Goal: Information Seeking & Learning: Learn about a topic

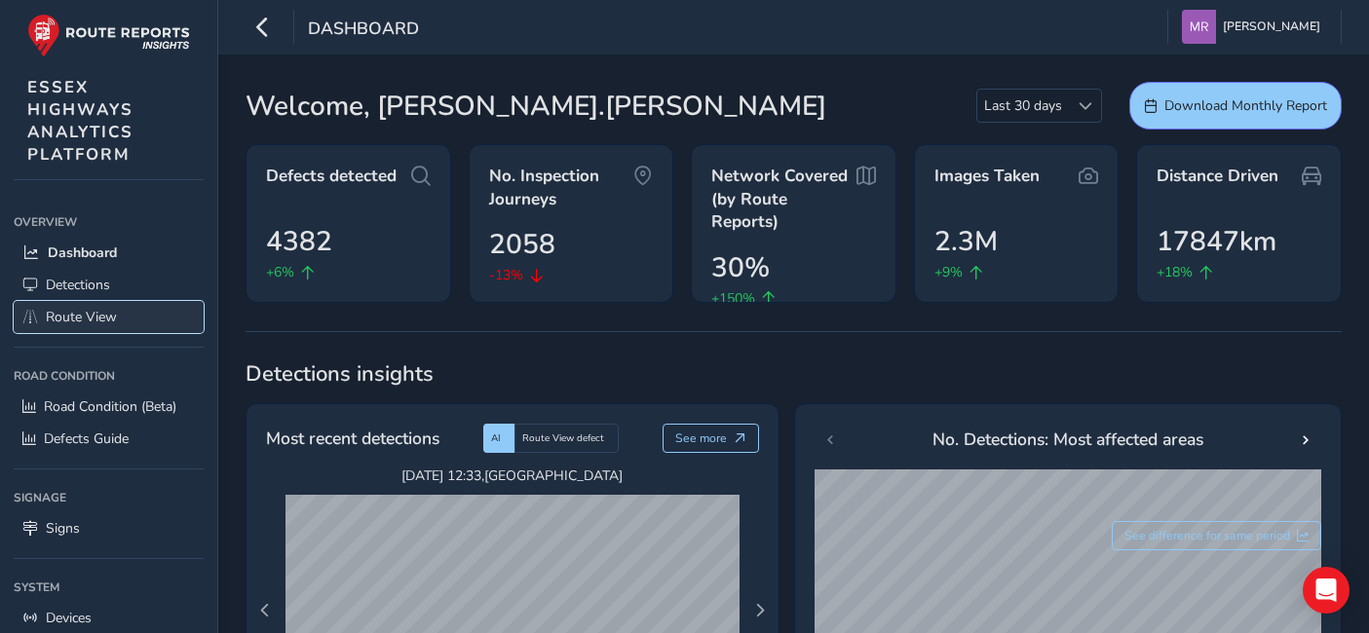
click at [133, 313] on link "Route View" at bounding box center [109, 317] width 190 height 32
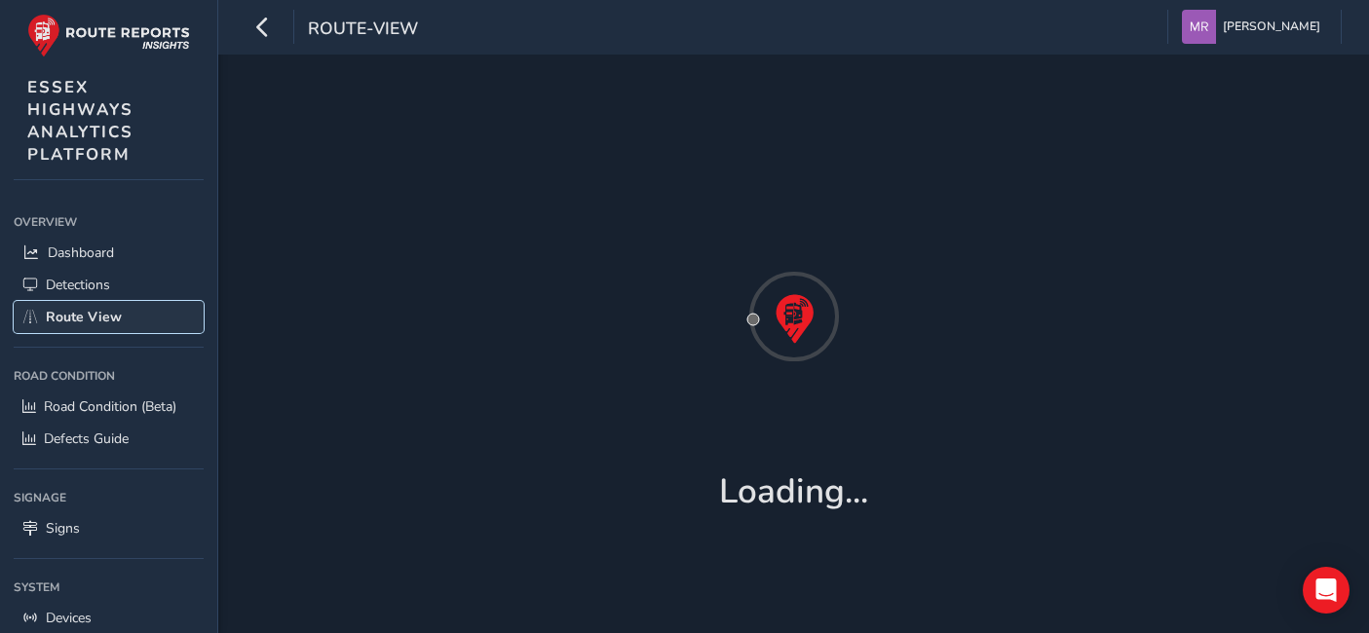
click at [86, 314] on span "Route View" at bounding box center [84, 317] width 76 height 19
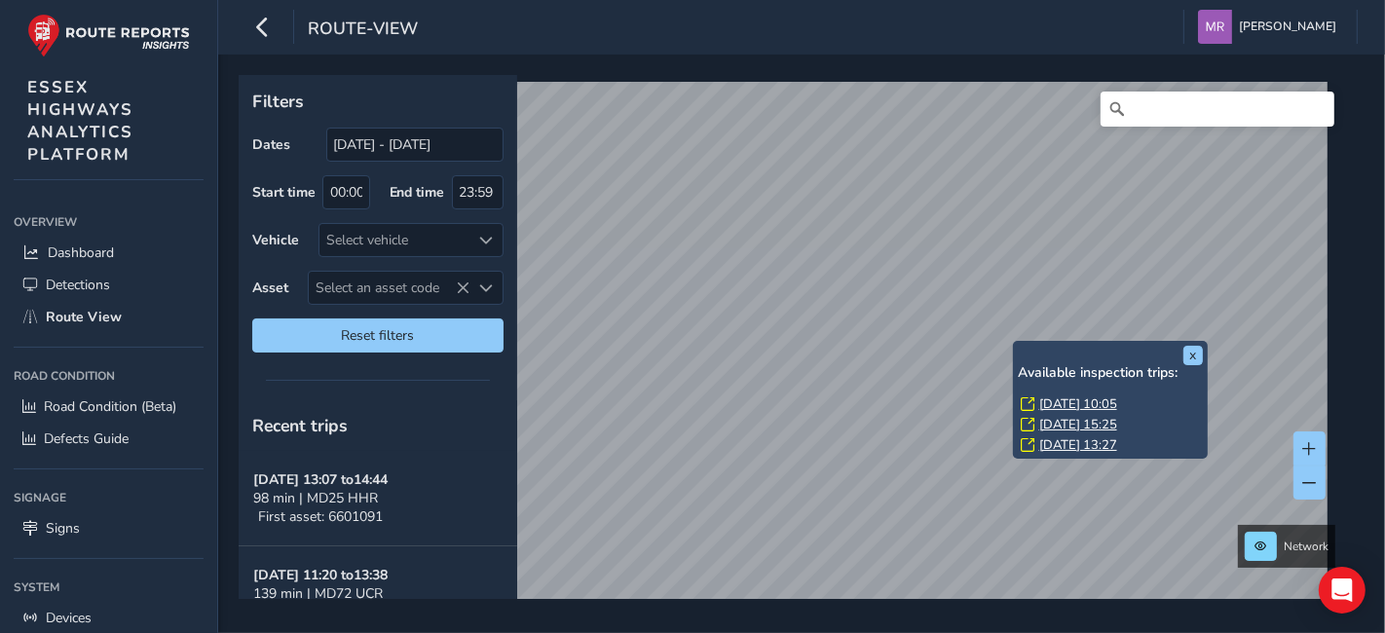
click at [1072, 404] on link "[DATE] 10:05" at bounding box center [1079, 405] width 78 height 18
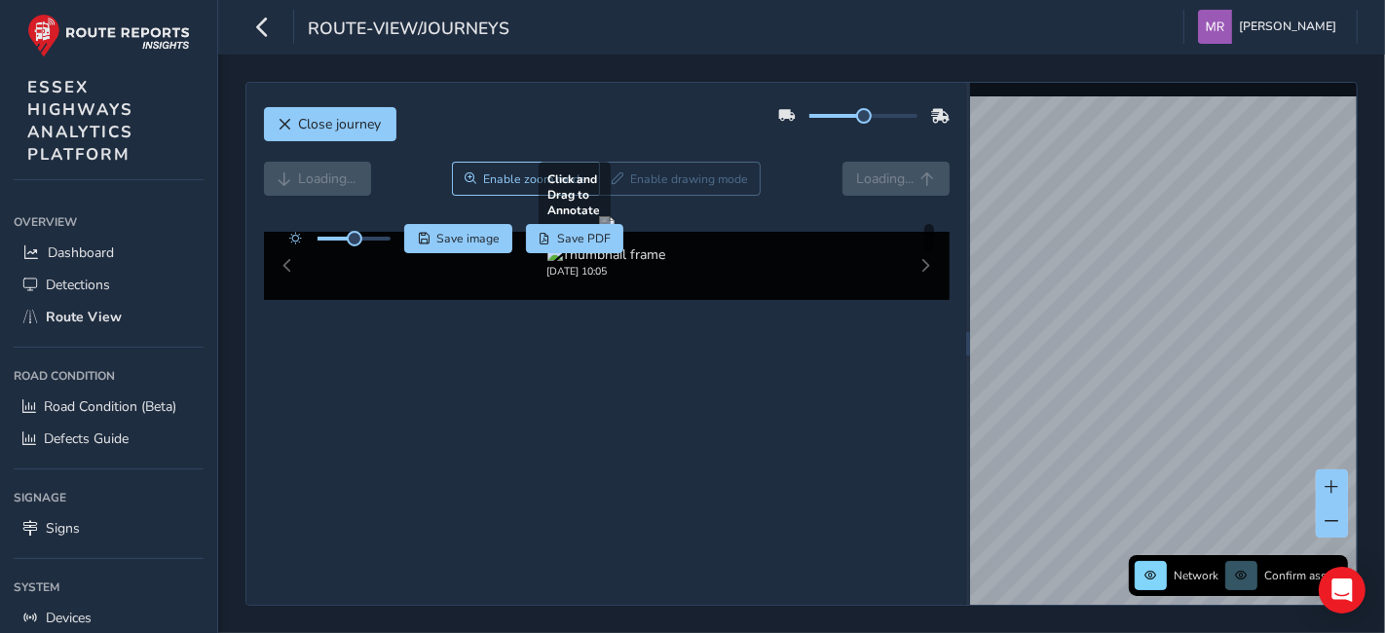
scroll to position [106, 0]
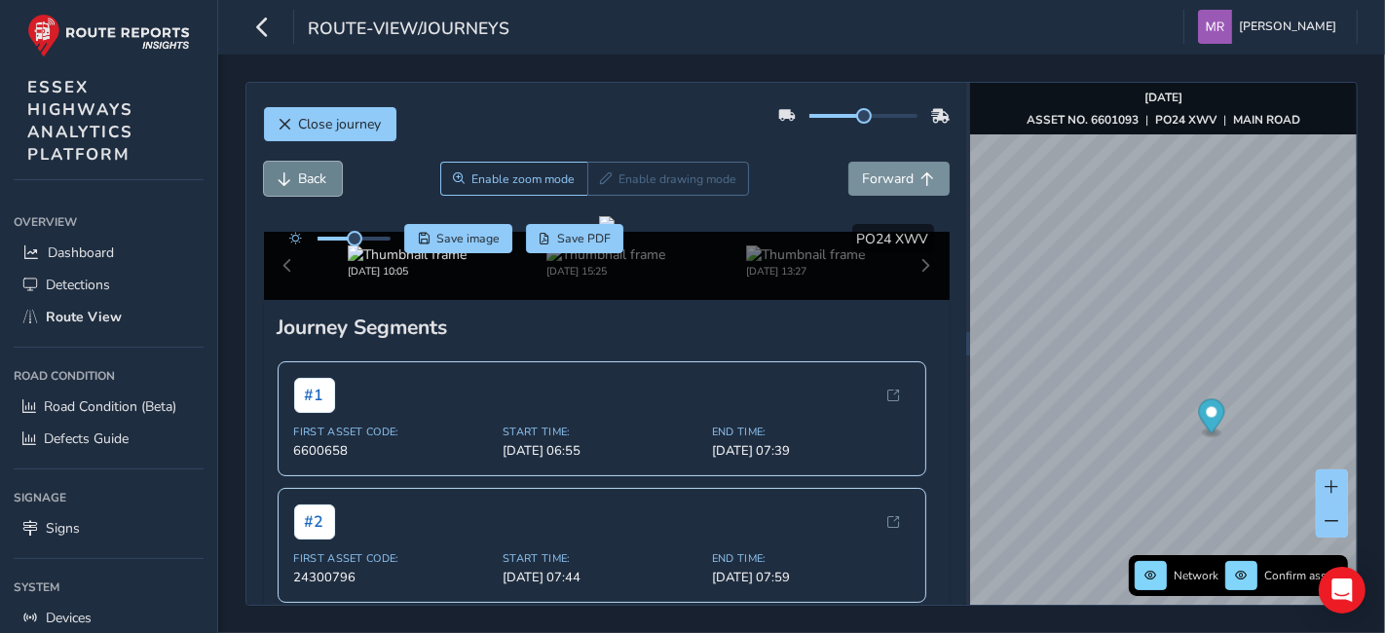
click at [311, 179] on span "Back" at bounding box center [313, 179] width 28 height 19
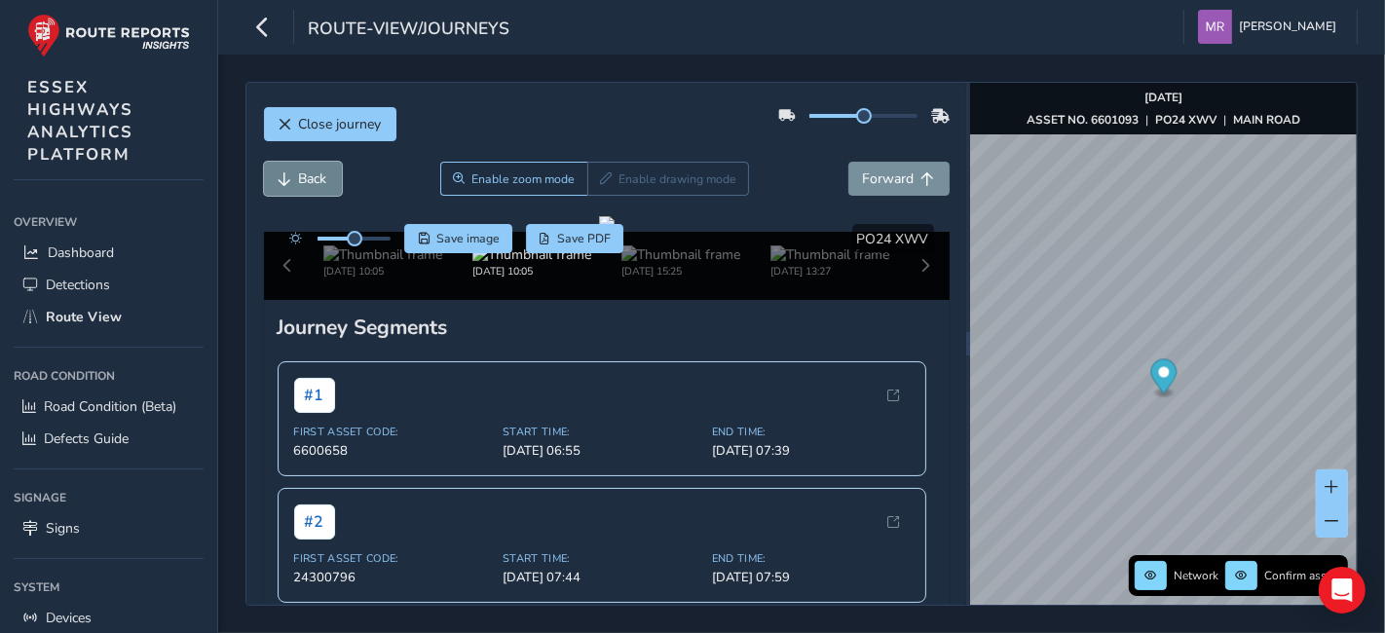
click at [311, 179] on span "Back" at bounding box center [313, 179] width 28 height 19
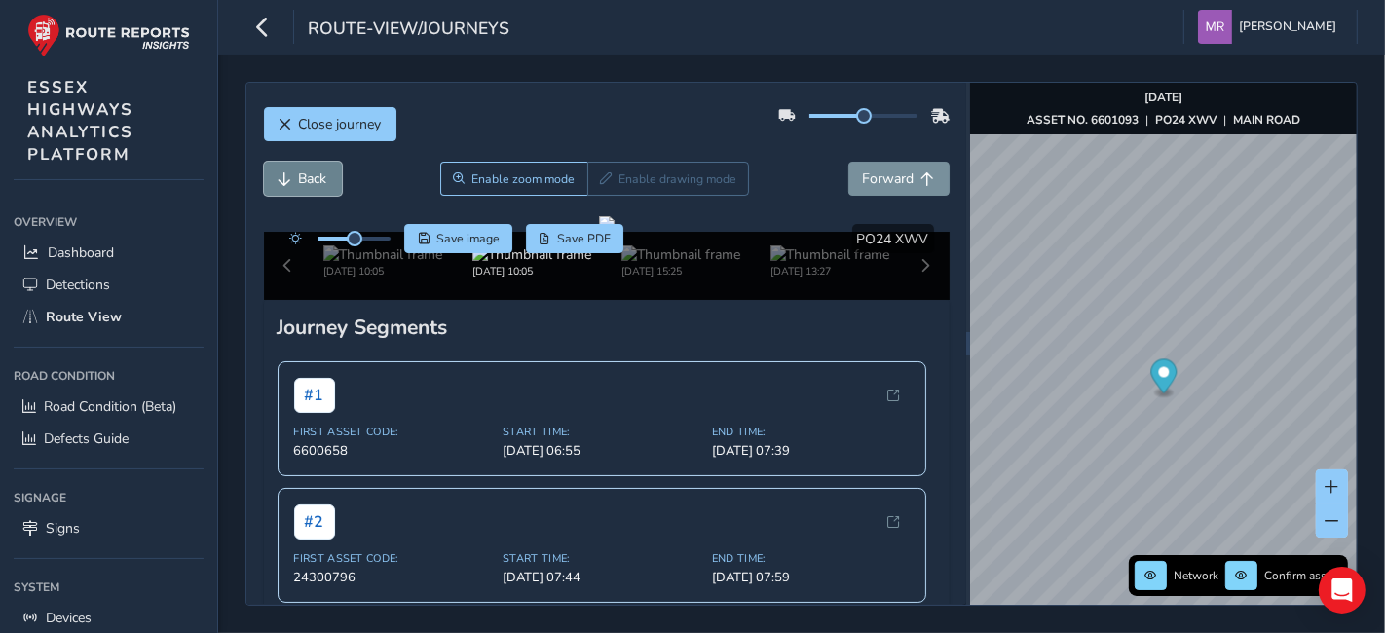
click at [311, 179] on span "Back" at bounding box center [313, 179] width 28 height 19
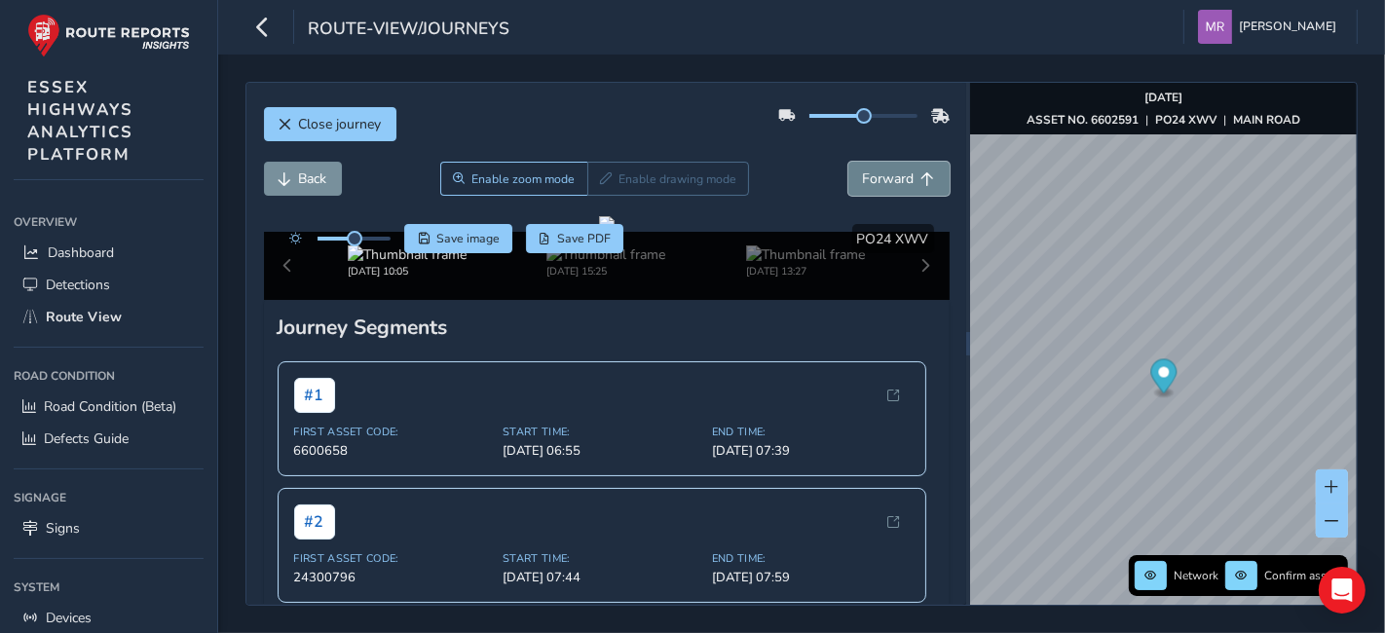
click at [879, 186] on span "Forward" at bounding box center [889, 179] width 52 height 19
click at [373, 237] on div at bounding box center [354, 239] width 73 height 4
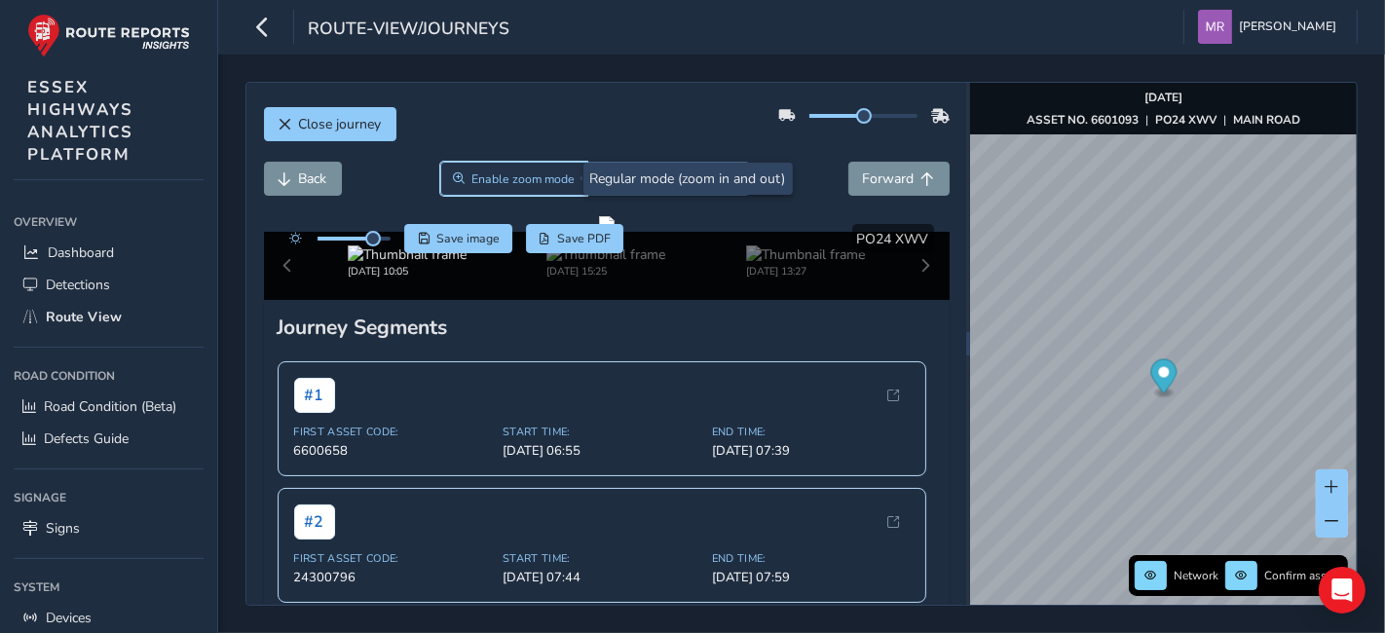
click at [546, 173] on span "Enable zoom mode" at bounding box center [523, 179] width 103 height 16
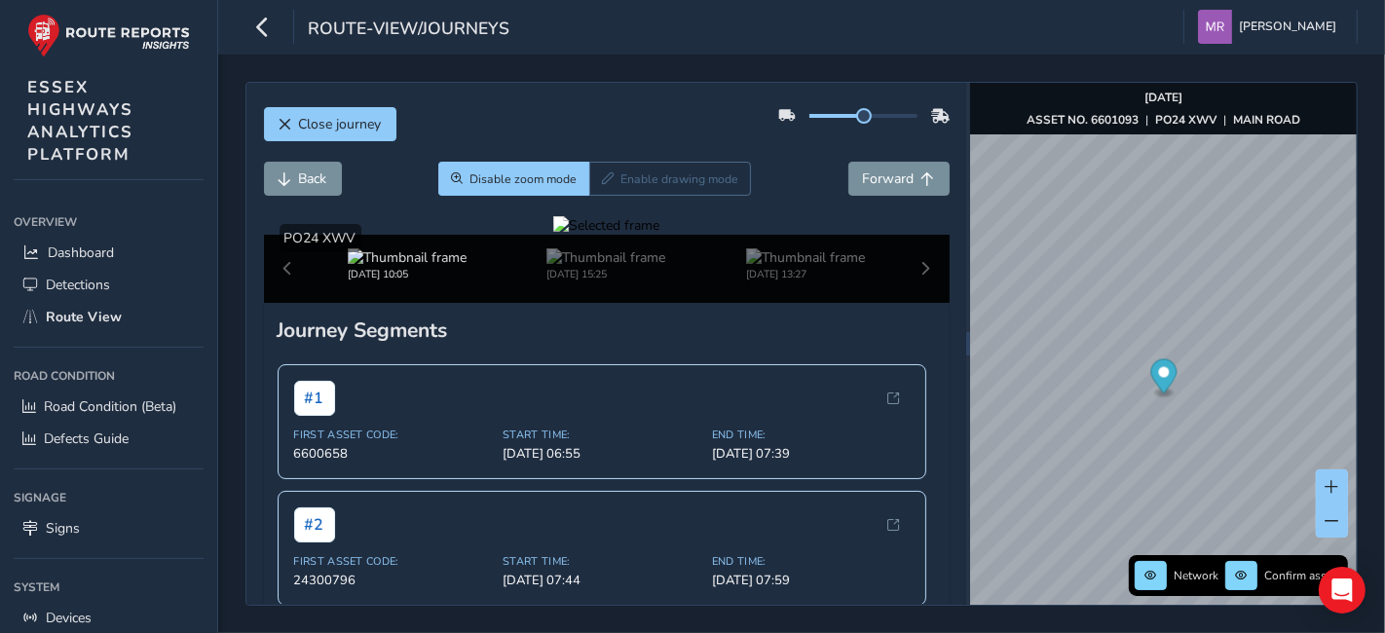
click at [660, 235] on div at bounding box center [606, 225] width 106 height 19
click at [723, 401] on img at bounding box center [490, 414] width 2806 height 1578
click at [886, 172] on span "Forward" at bounding box center [889, 179] width 52 height 19
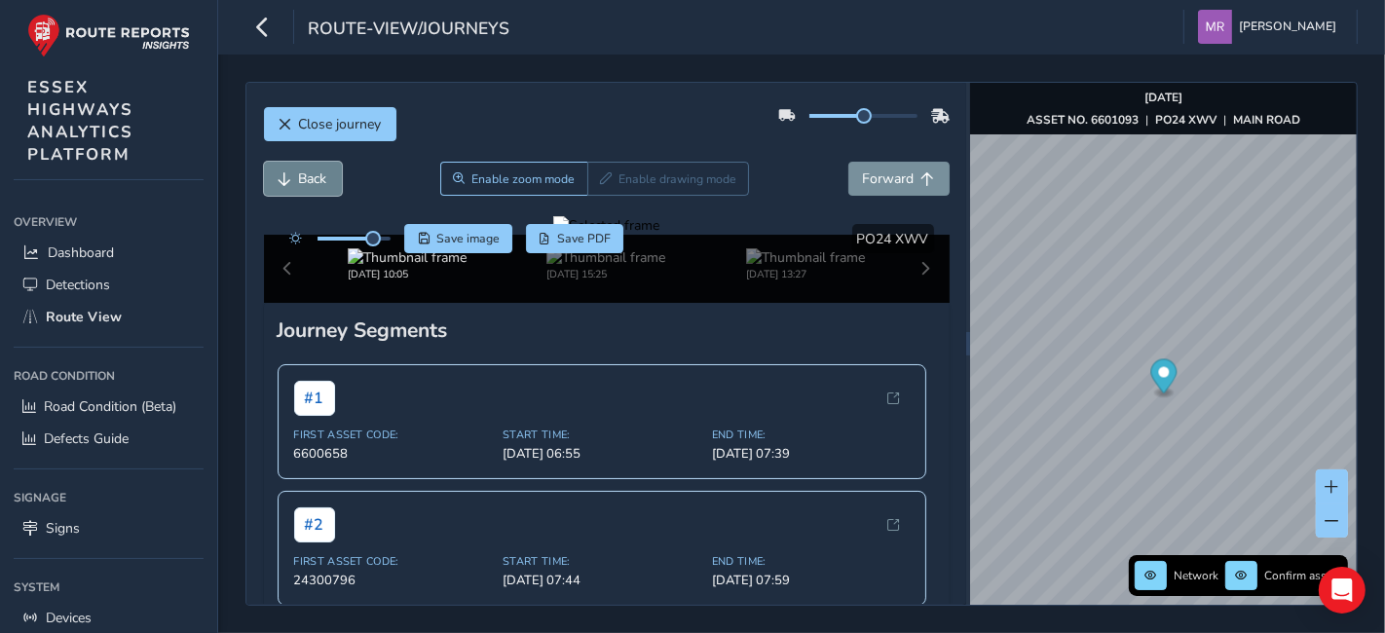
click at [327, 187] on button "Back" at bounding box center [303, 179] width 78 height 34
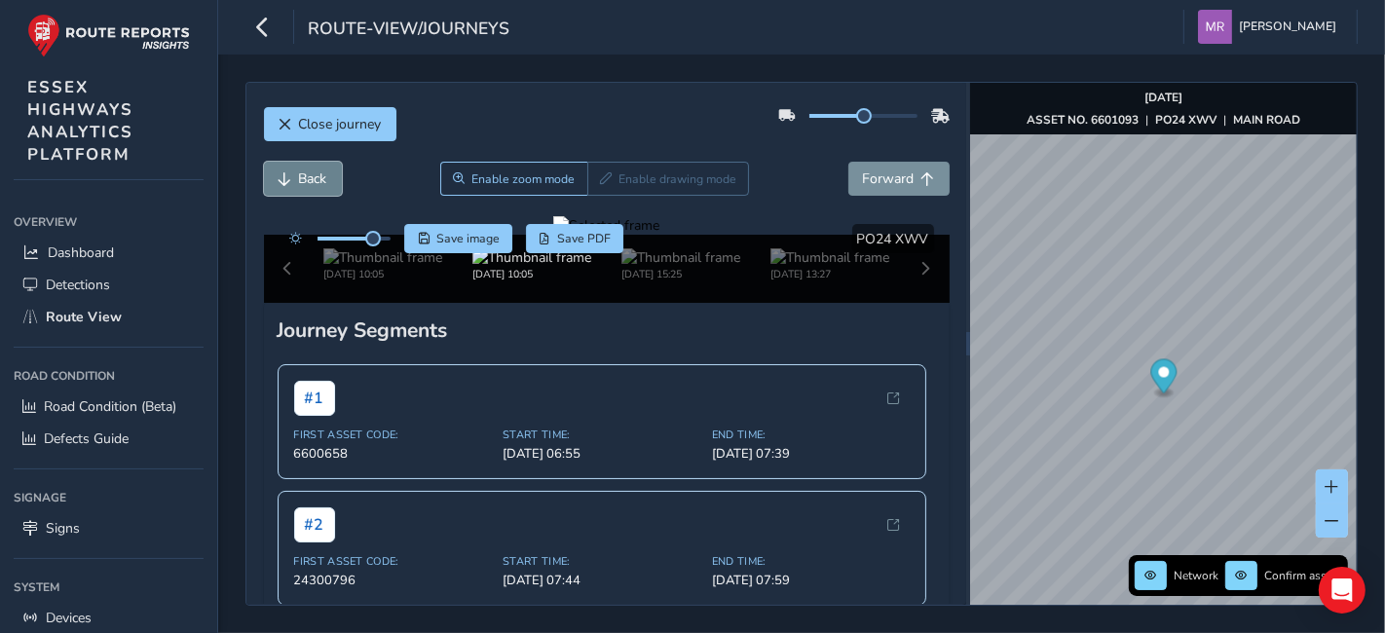
click at [327, 187] on button "Back" at bounding box center [303, 179] width 78 height 34
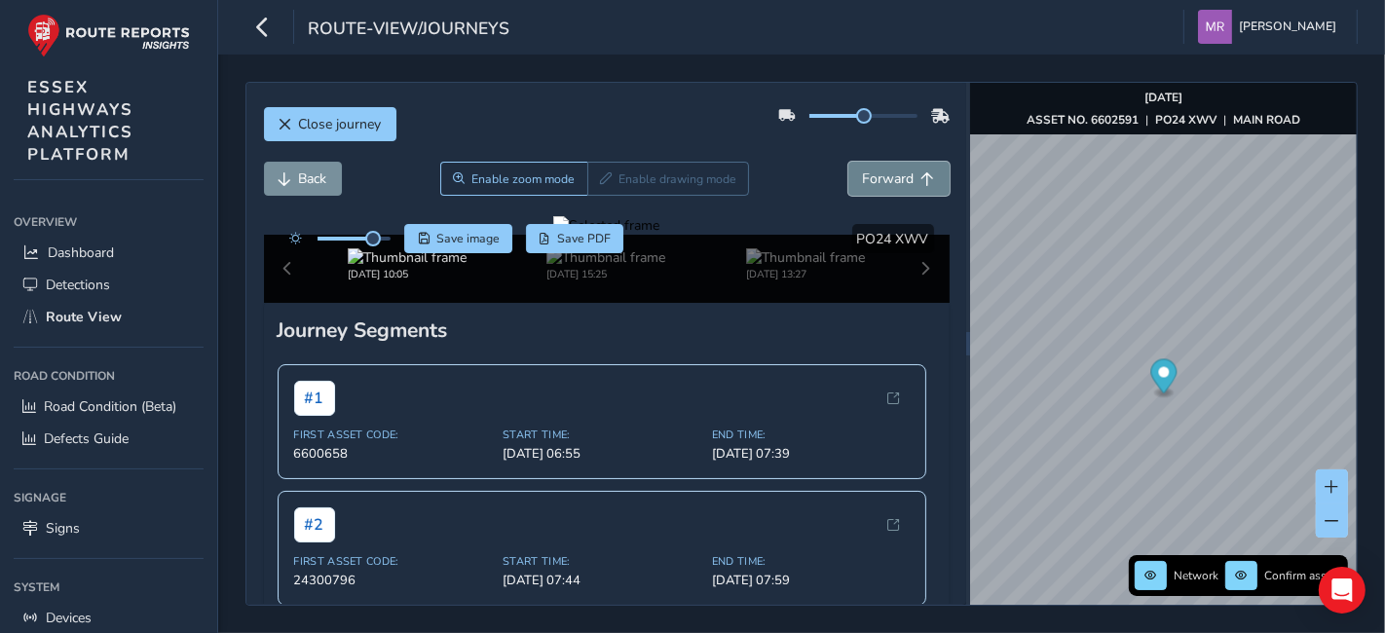
click at [873, 180] on span "Forward" at bounding box center [889, 179] width 52 height 19
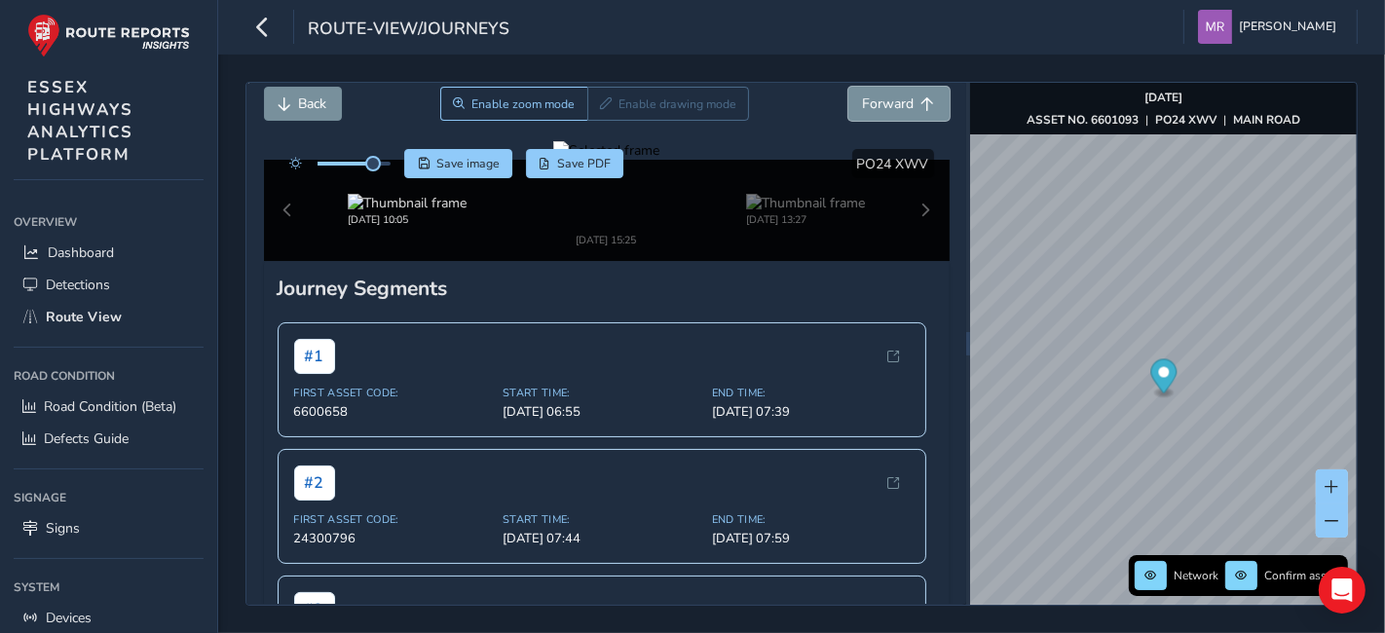
scroll to position [108, 0]
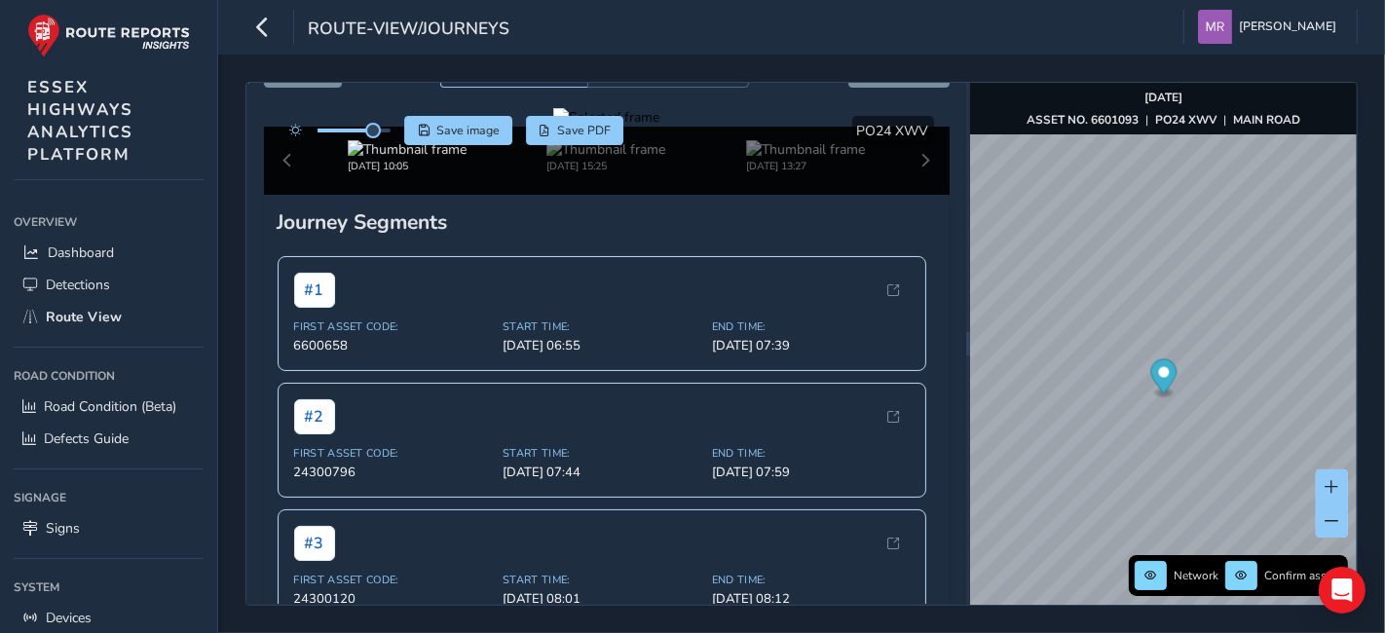
click at [660, 127] on div at bounding box center [606, 117] width 106 height 19
click at [780, 299] on img at bounding box center [307, 287] width 2806 height 1578
click at [660, 127] on div at bounding box center [606, 117] width 106 height 19
click at [778, 316] on img at bounding box center [314, 234] width 2806 height 1578
click at [660, 127] on div at bounding box center [606, 117] width 106 height 19
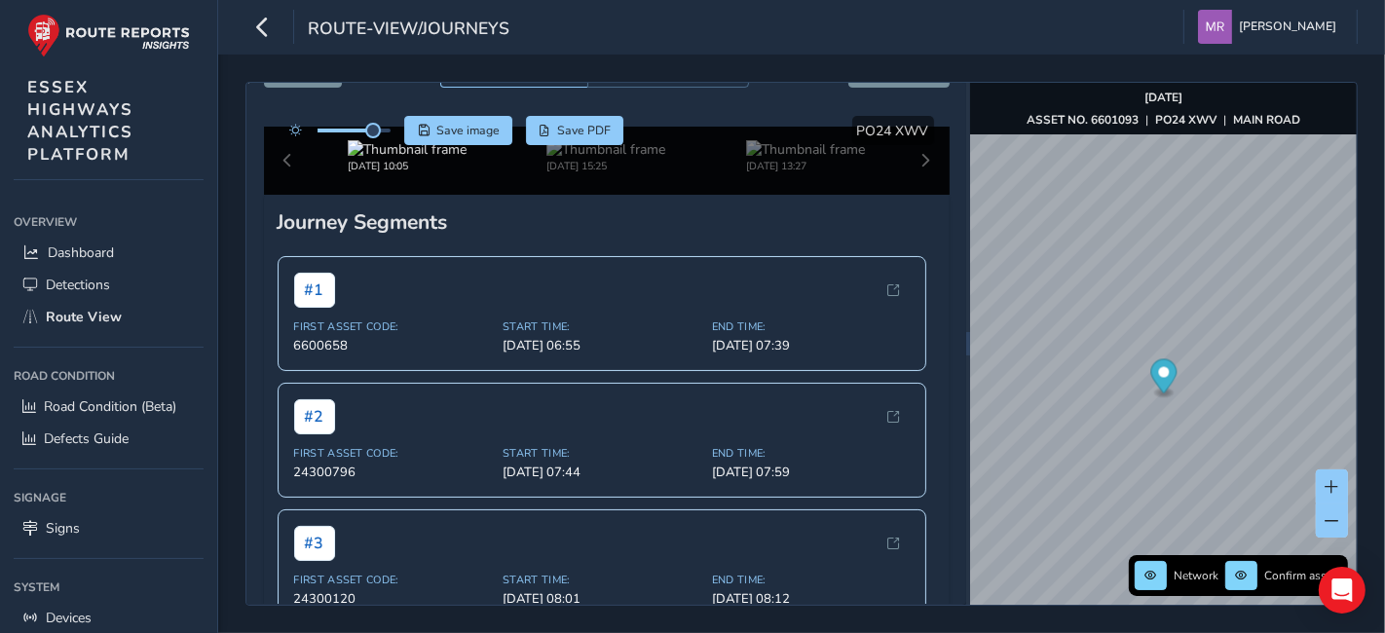
click at [777, 300] on img at bounding box center [320, 283] width 2806 height 1578
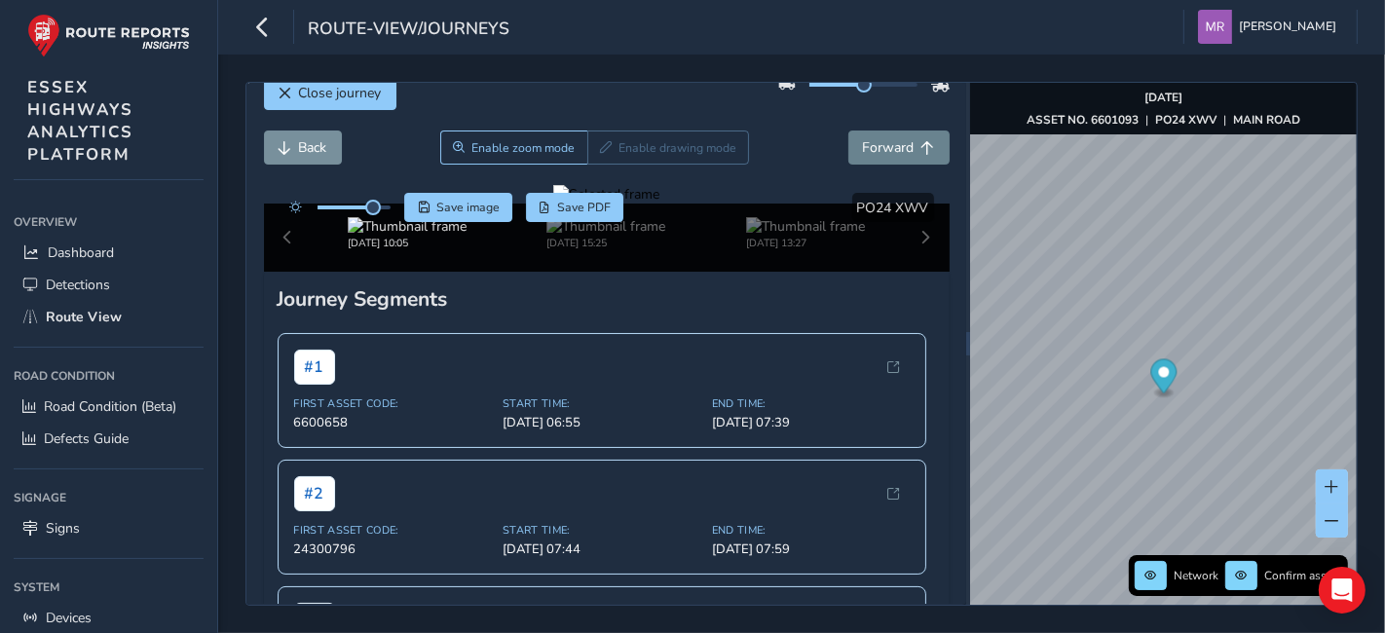
scroll to position [0, 0]
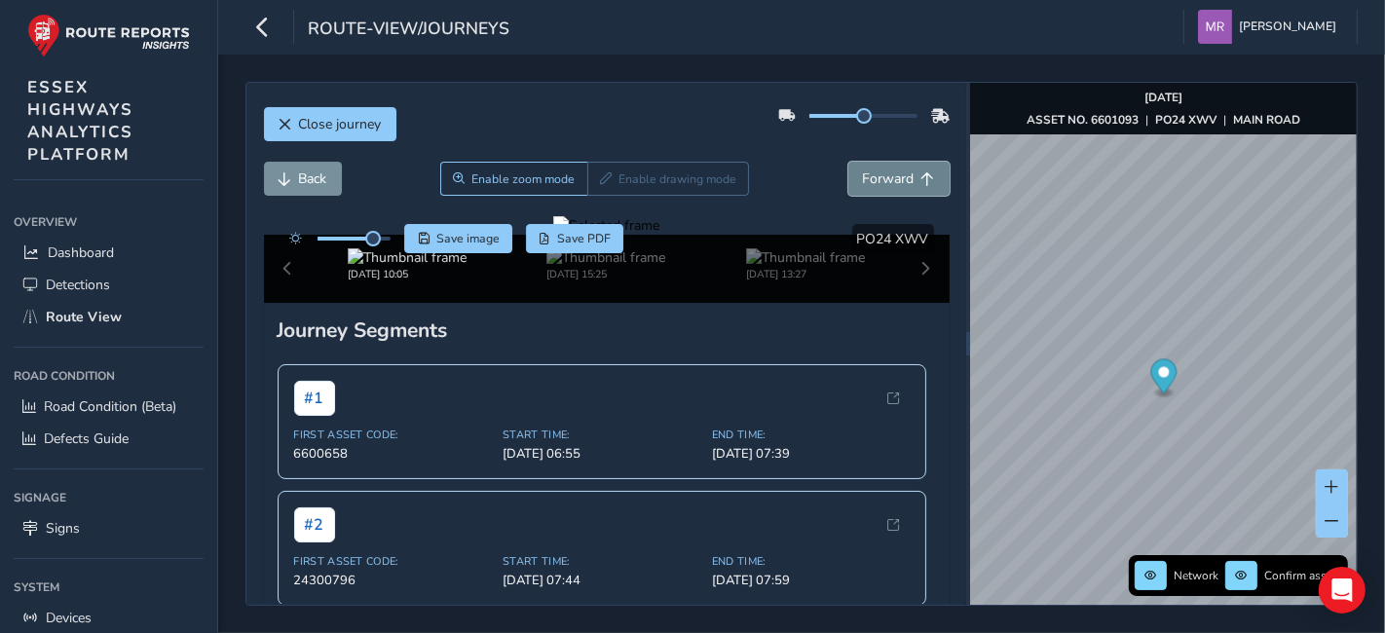
click at [876, 162] on button "Forward" at bounding box center [899, 179] width 101 height 34
click at [873, 117] on div at bounding box center [863, 115] width 171 height 31
drag, startPoint x: 849, startPoint y: 118, endPoint x: 807, endPoint y: 118, distance: 41.9
click at [813, 118] on span at bounding box center [821, 116] width 16 height 16
click at [863, 170] on span "Forward" at bounding box center [889, 179] width 52 height 19
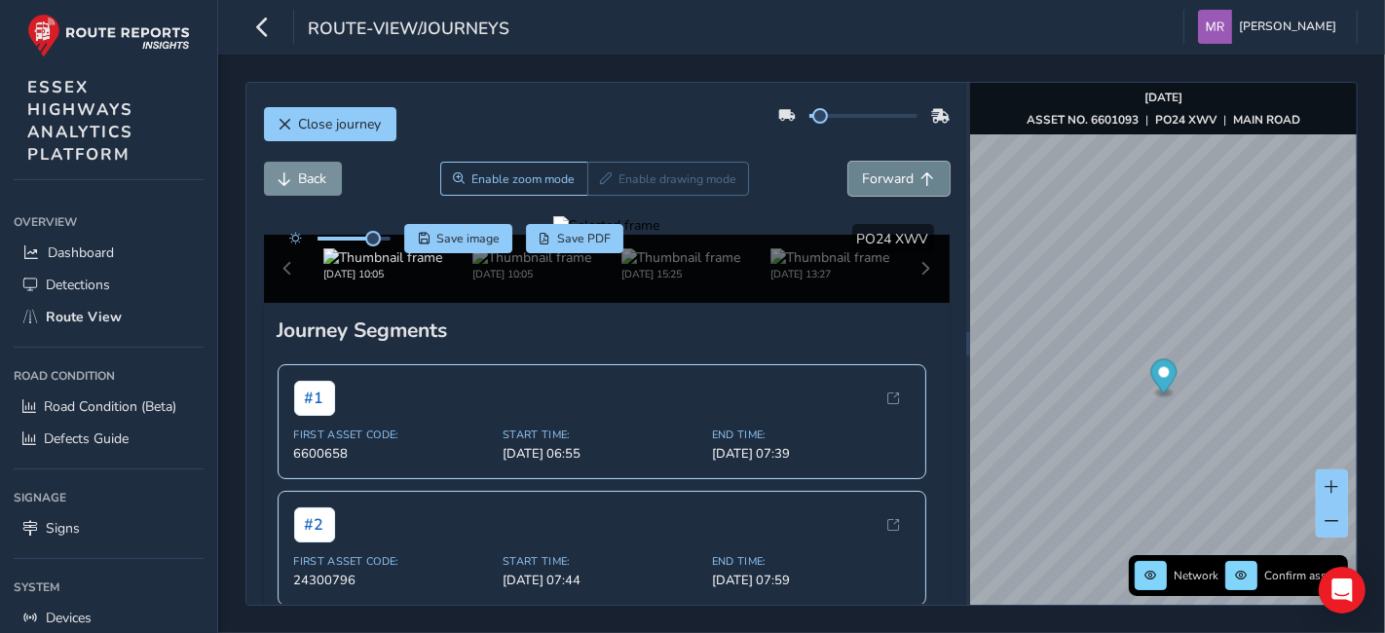
click at [863, 170] on span "Forward" at bounding box center [889, 179] width 52 height 19
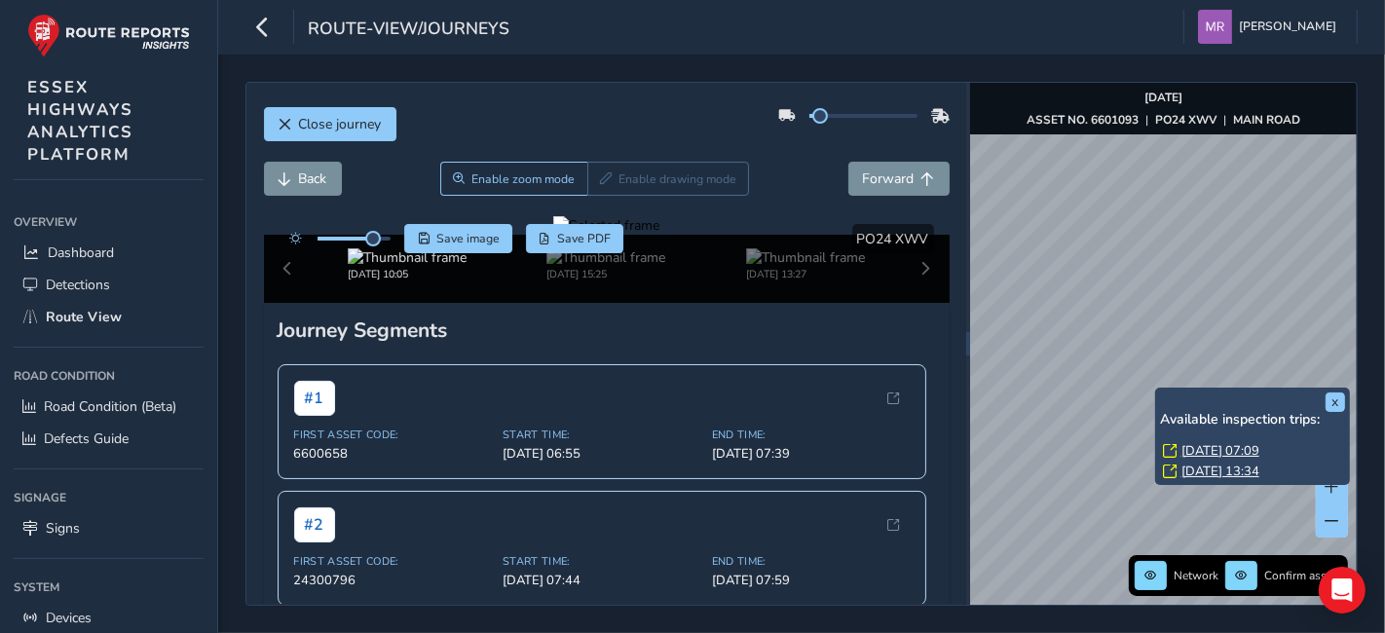
click at [1216, 451] on link "[DATE] 07:09" at bounding box center [1221, 451] width 78 height 18
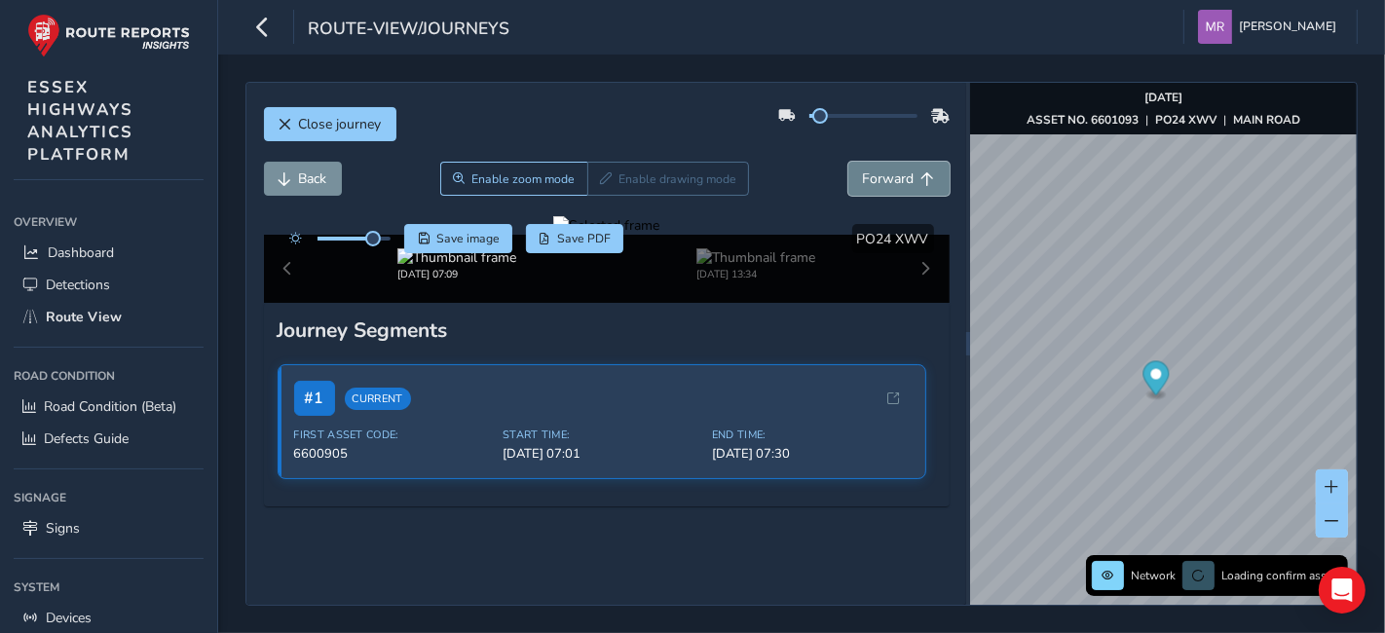
click at [863, 178] on span "Forward" at bounding box center [889, 179] width 52 height 19
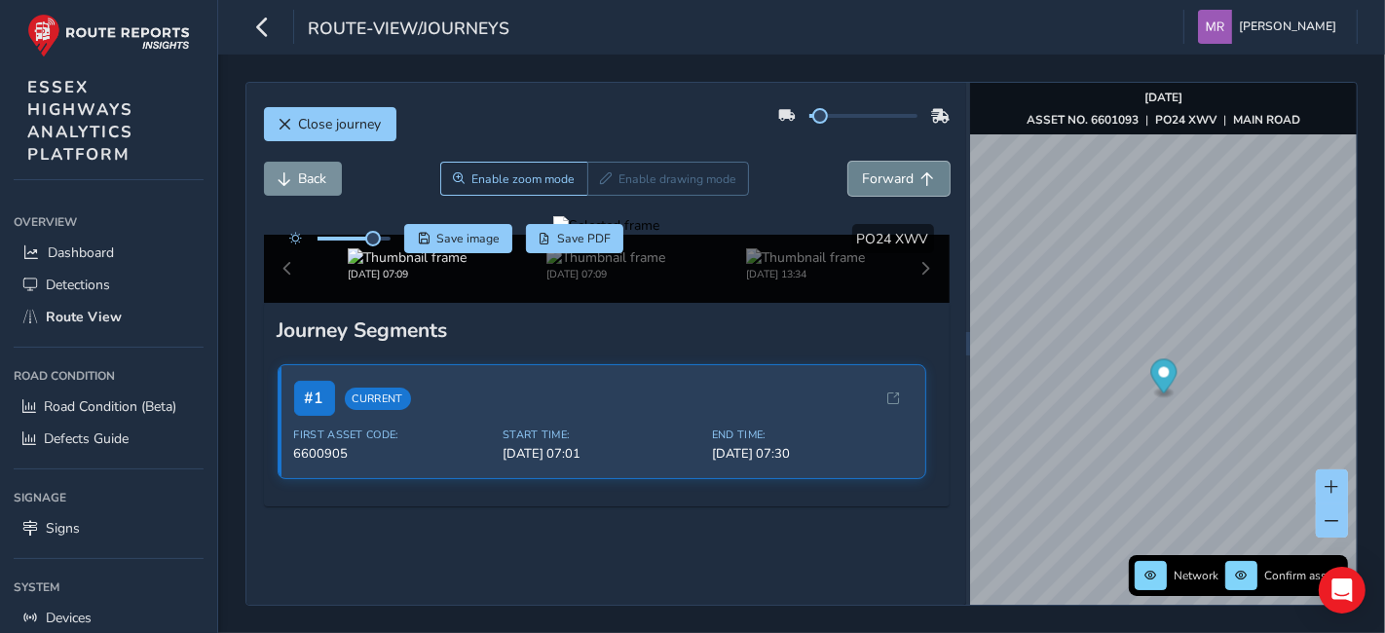
click at [863, 178] on span "Forward" at bounding box center [889, 179] width 52 height 19
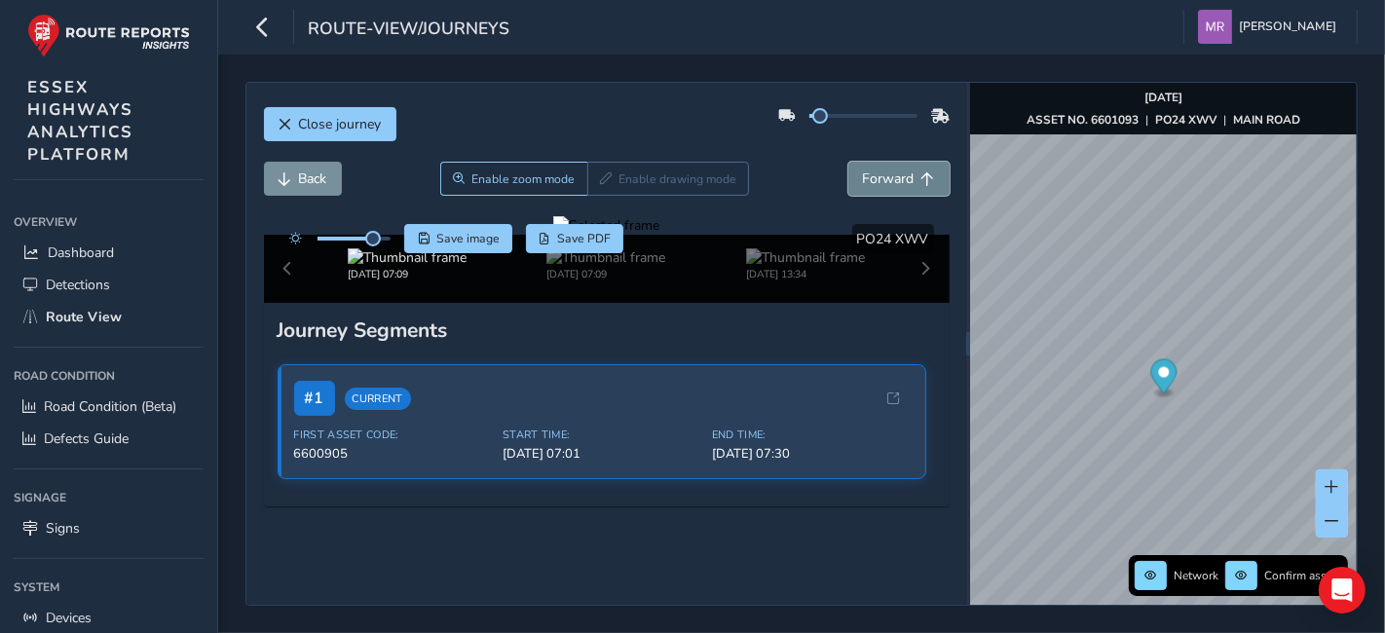
click at [863, 178] on span "Forward" at bounding box center [889, 179] width 52 height 19
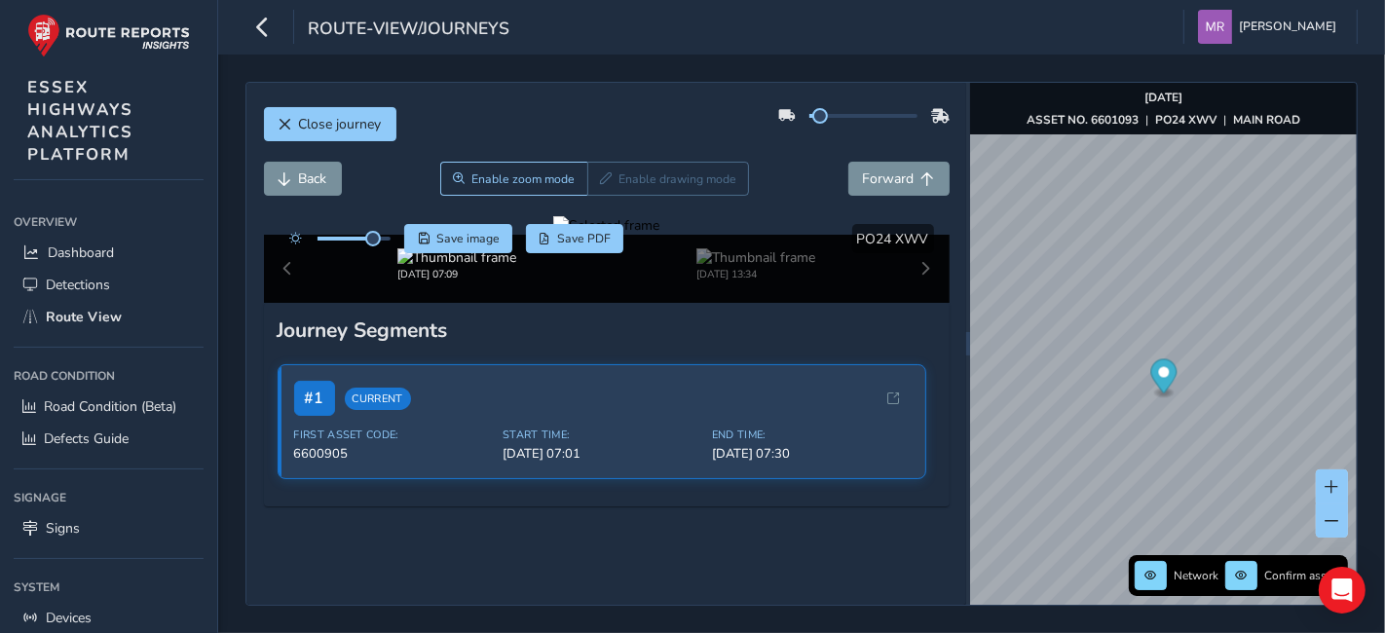
click at [829, 174] on div "Back Enable zoom mode Enable drawing mode Forward" at bounding box center [607, 179] width 686 height 34
click at [871, 174] on span "Forward" at bounding box center [889, 179] width 52 height 19
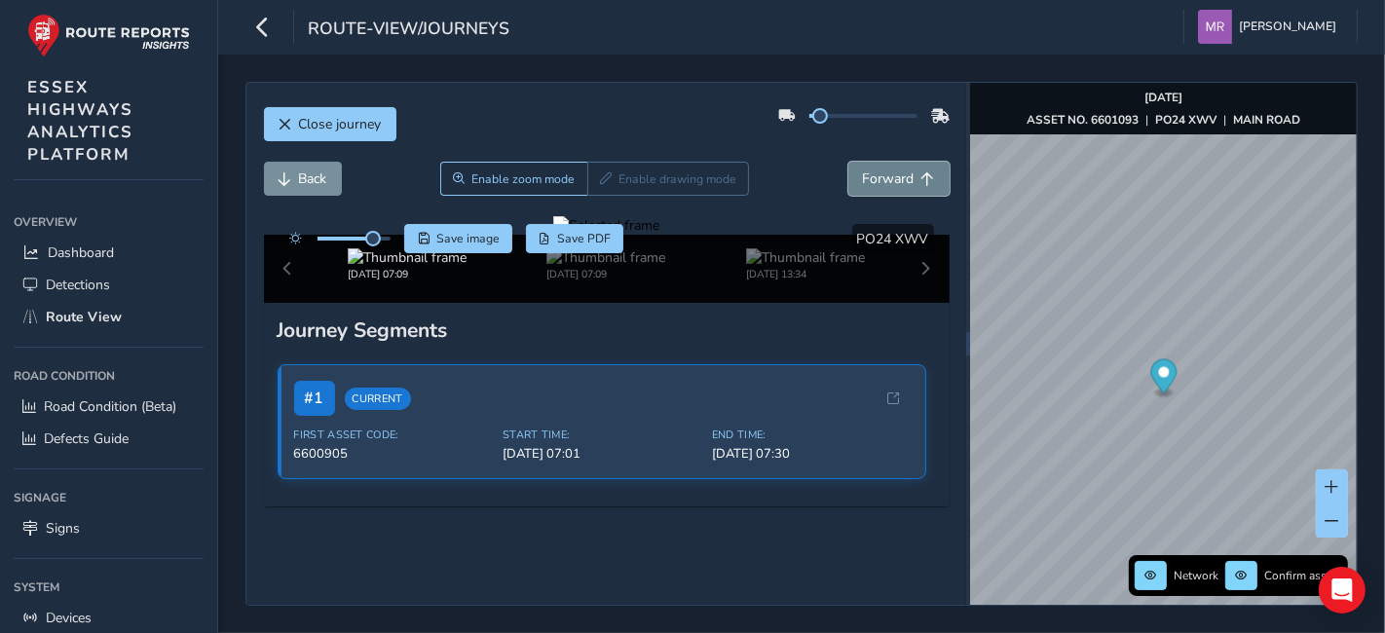
click at [871, 174] on span "Forward" at bounding box center [889, 179] width 52 height 19
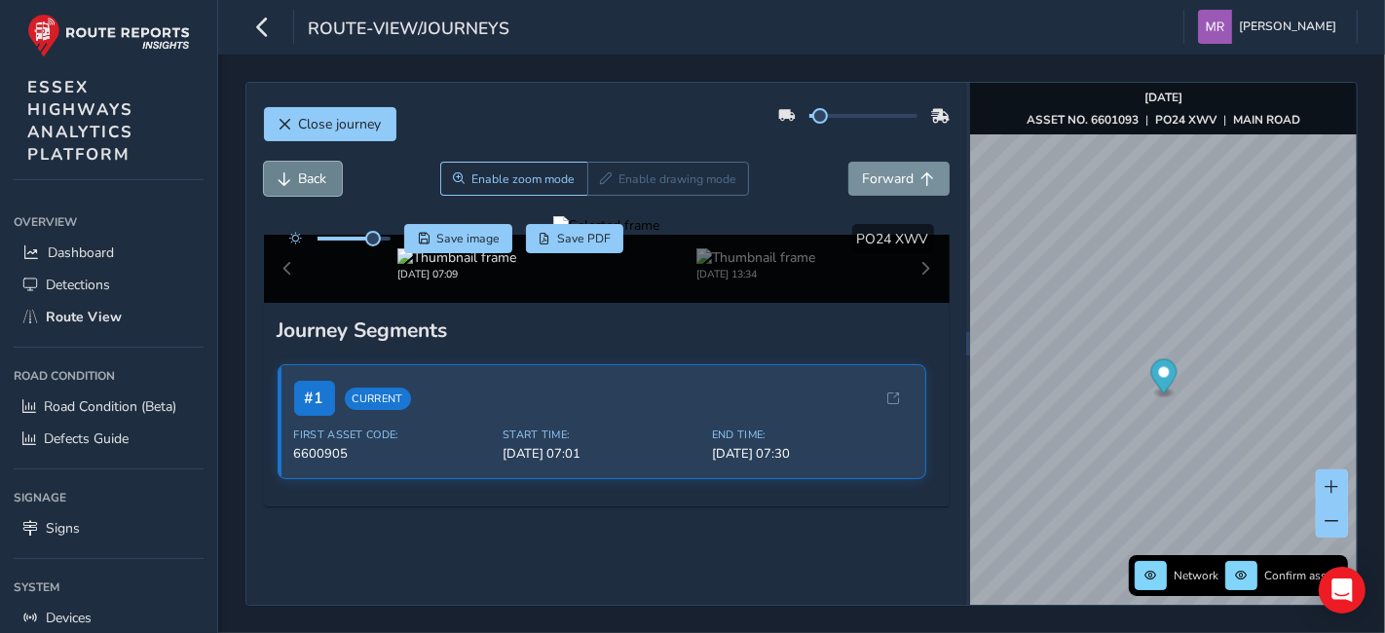
click at [322, 172] on span "Back" at bounding box center [313, 179] width 28 height 19
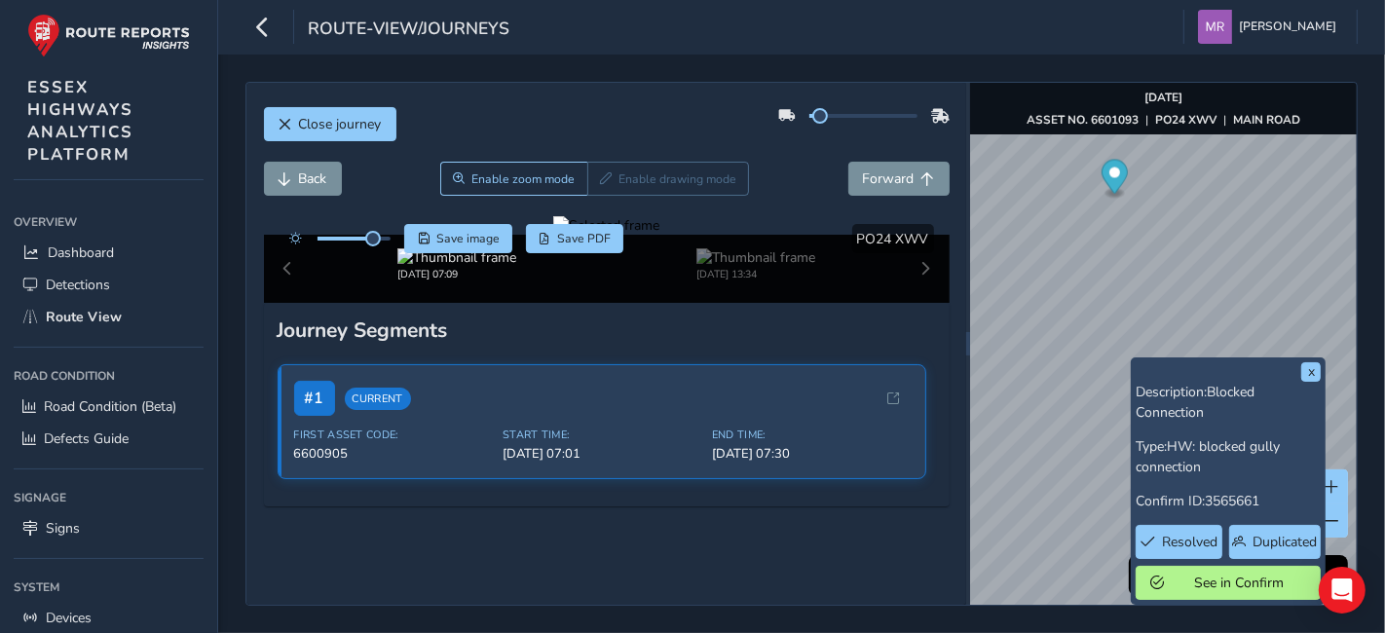
click at [1070, 104] on div "x Description: Blocked Connection Type: HW: blocked gully connection Confirm ID…" at bounding box center [1163, 344] width 387 height 522
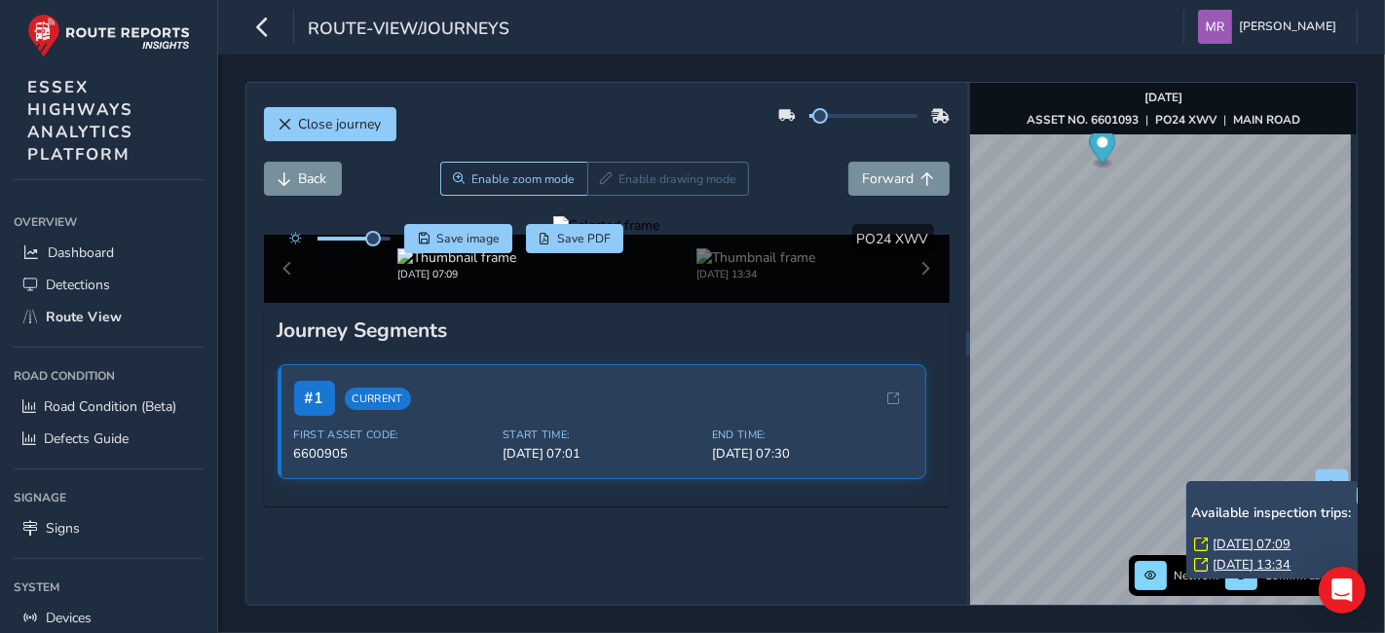
click at [1247, 564] on link "[DATE] 13:34" at bounding box center [1252, 565] width 78 height 18
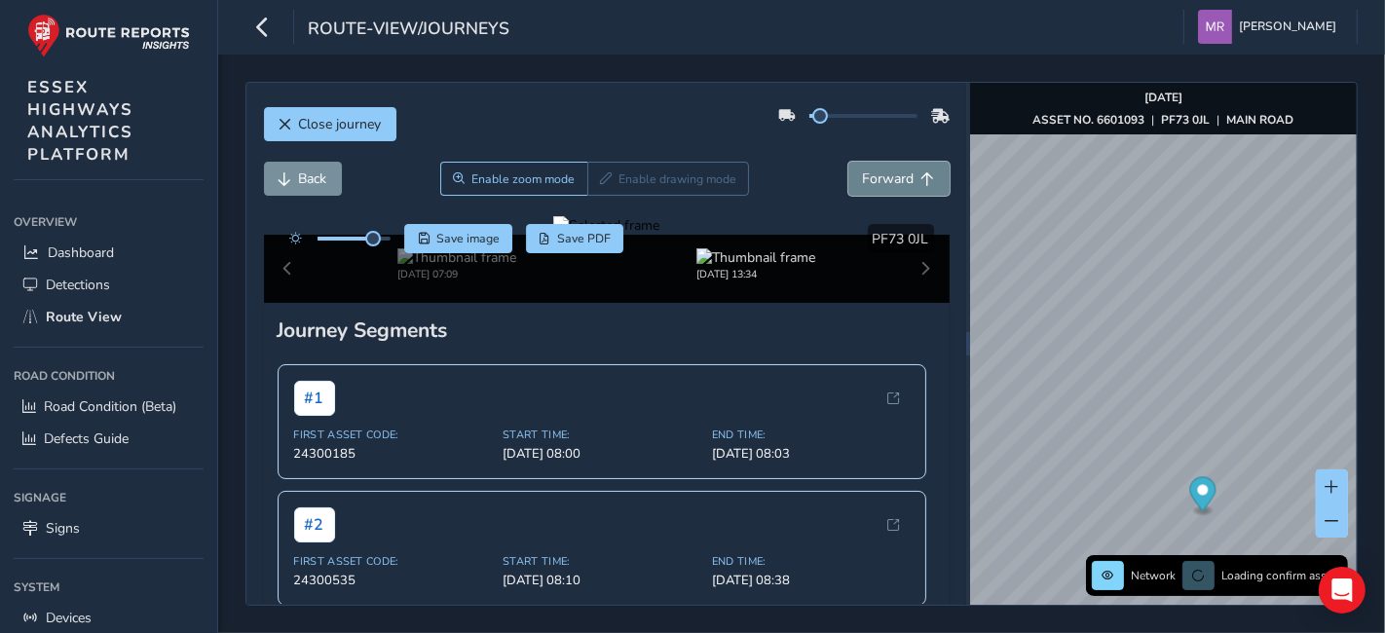
click at [868, 182] on span "Forward" at bounding box center [889, 179] width 52 height 19
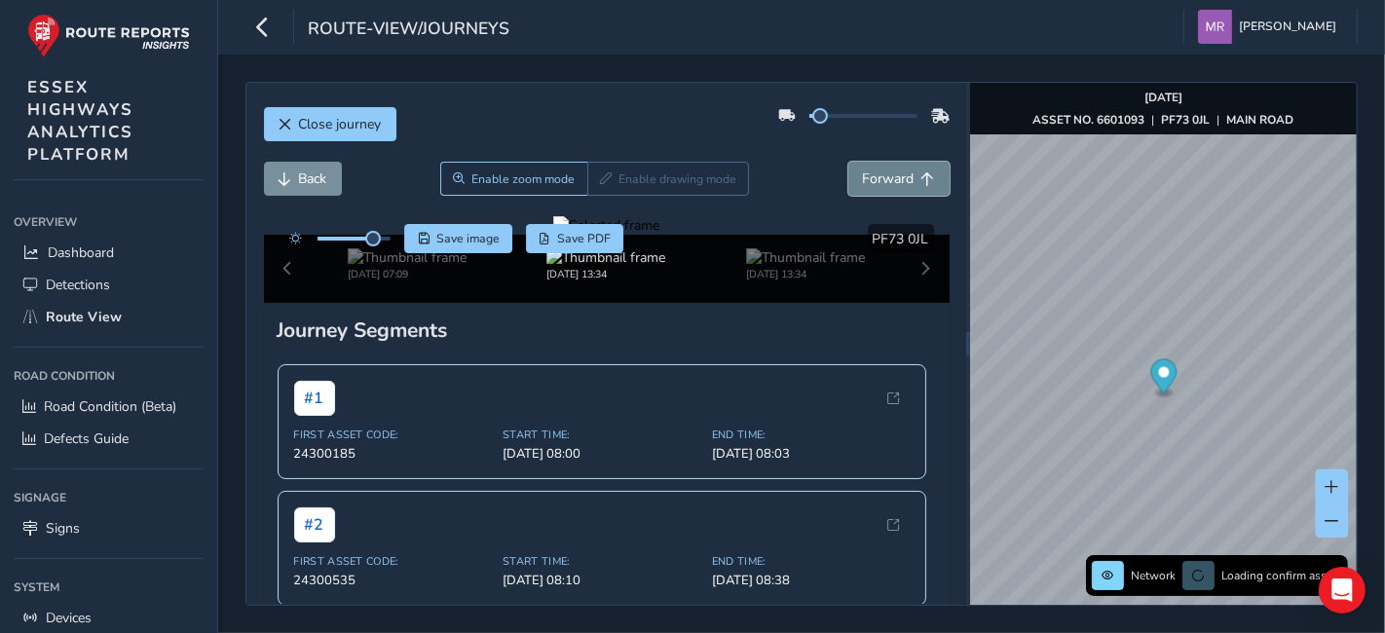
click at [868, 182] on span "Forward" at bounding box center [889, 179] width 52 height 19
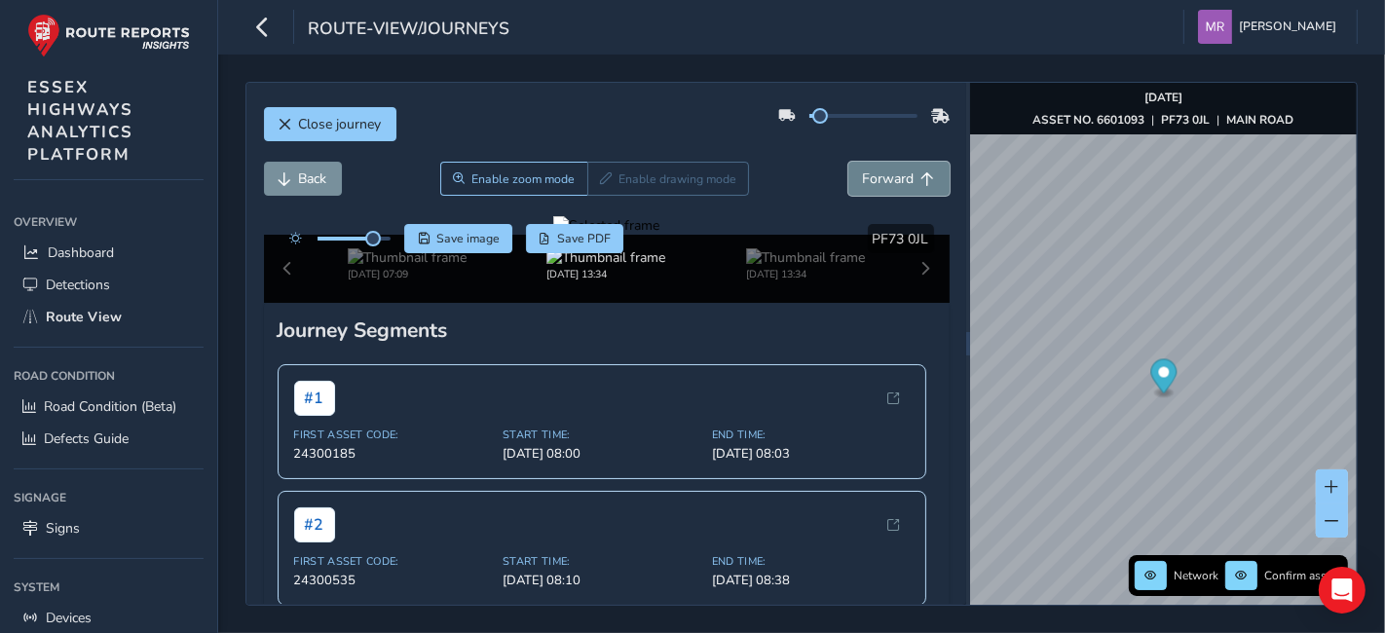
click at [868, 182] on span "Forward" at bounding box center [889, 179] width 52 height 19
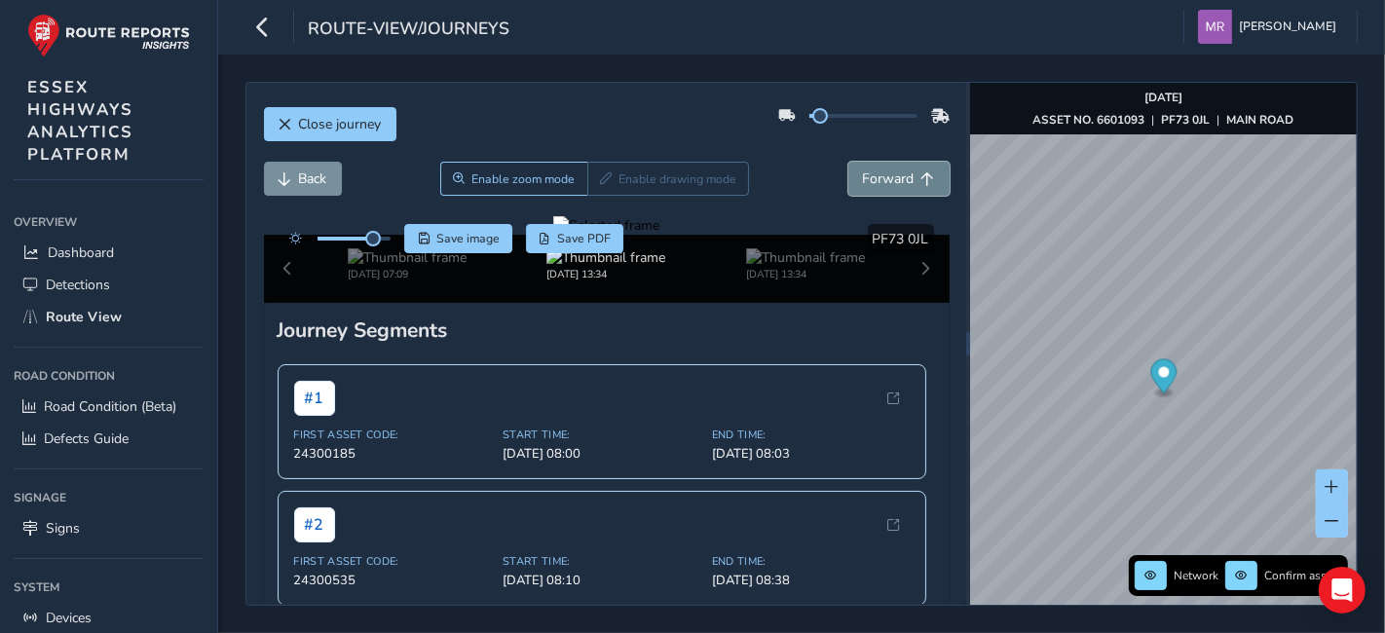
click at [868, 182] on span "Forward" at bounding box center [889, 179] width 52 height 19
click at [314, 185] on span "Back" at bounding box center [313, 179] width 28 height 19
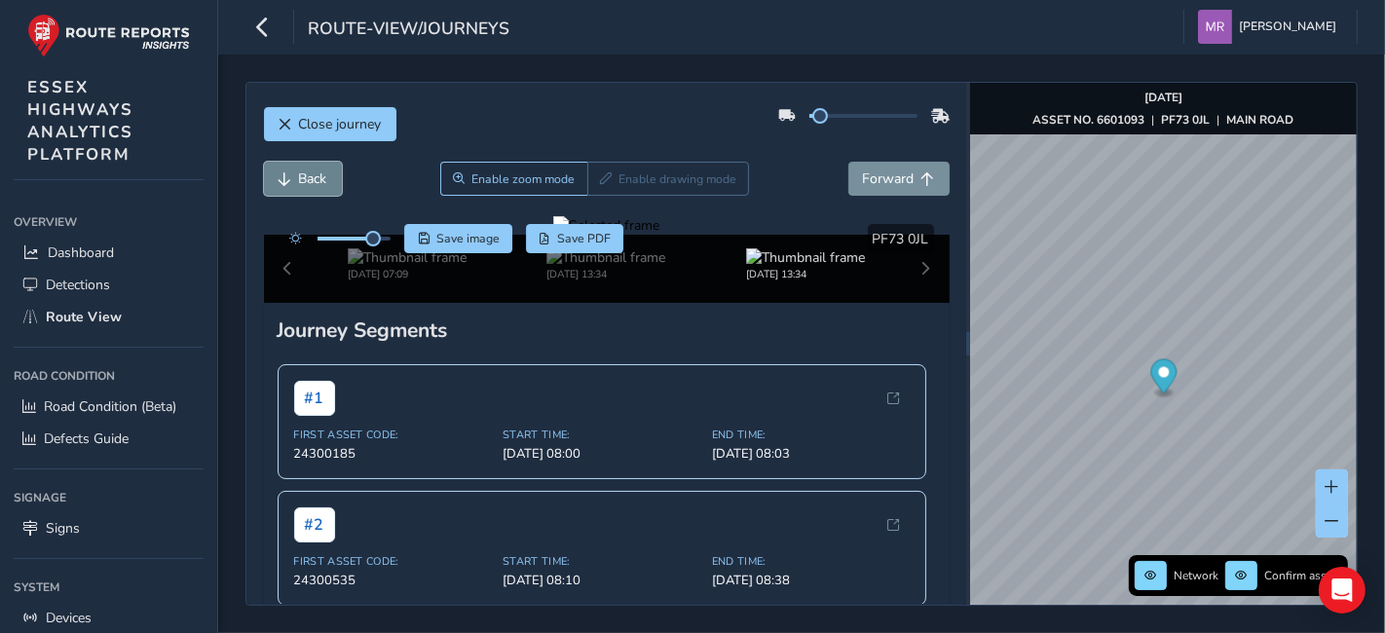
click at [314, 185] on span "Back" at bounding box center [313, 179] width 28 height 19
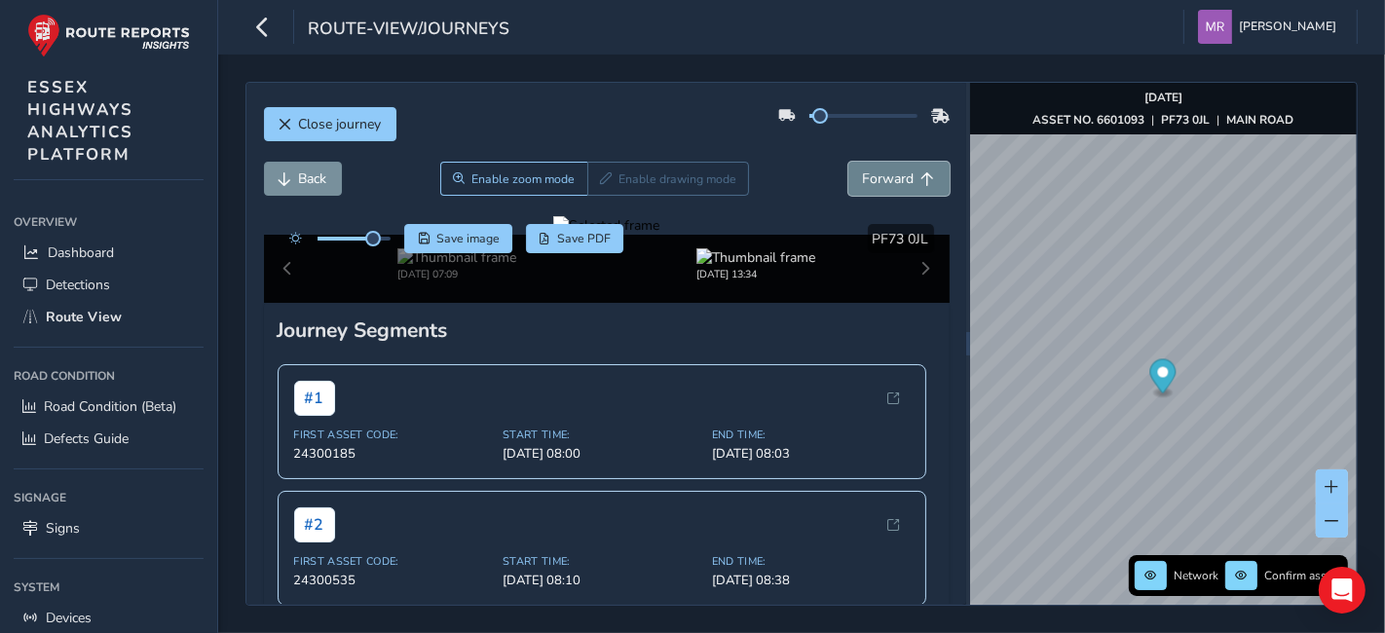
click at [863, 172] on span "Forward" at bounding box center [889, 179] width 52 height 19
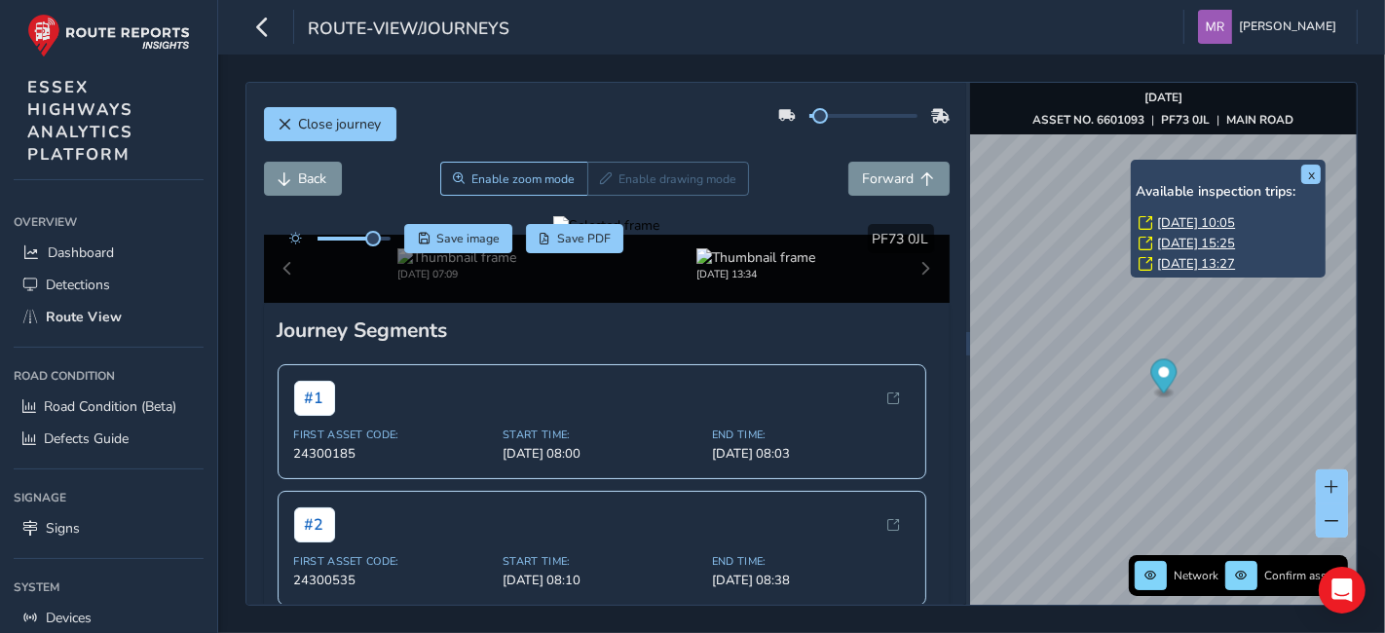
click at [1193, 243] on link "[DATE] 15:25" at bounding box center [1196, 244] width 78 height 18
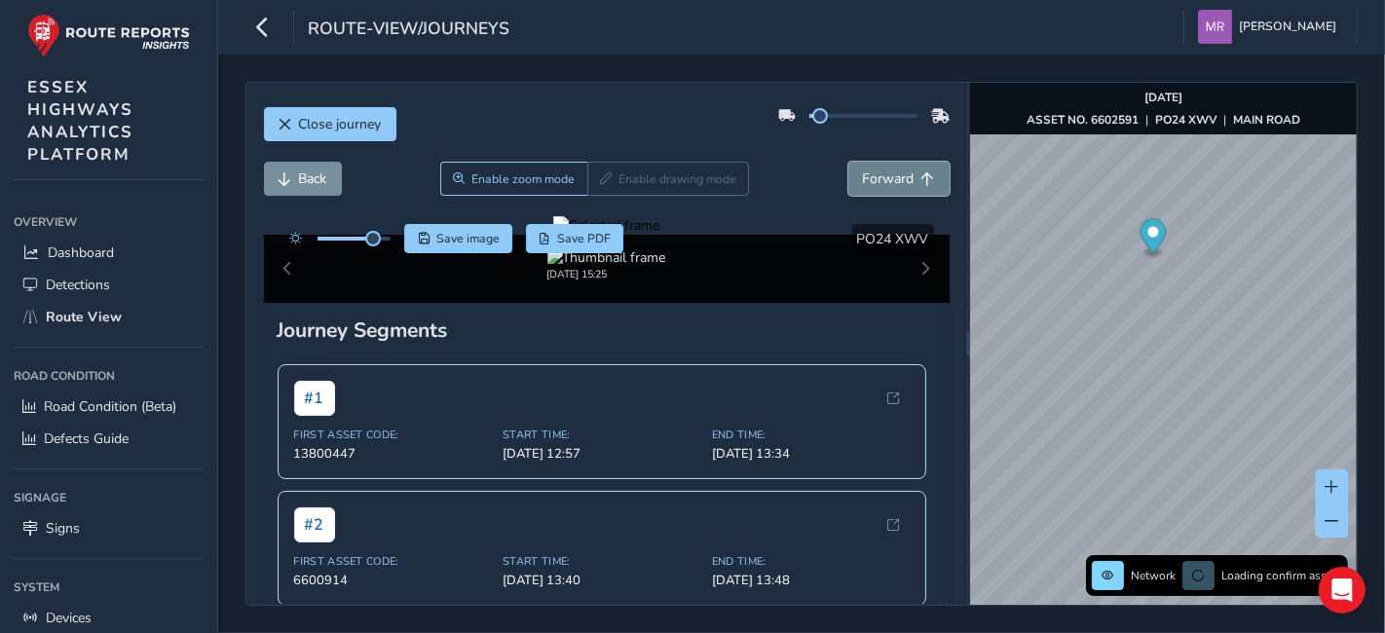
click at [881, 179] on span "Forward" at bounding box center [889, 179] width 52 height 19
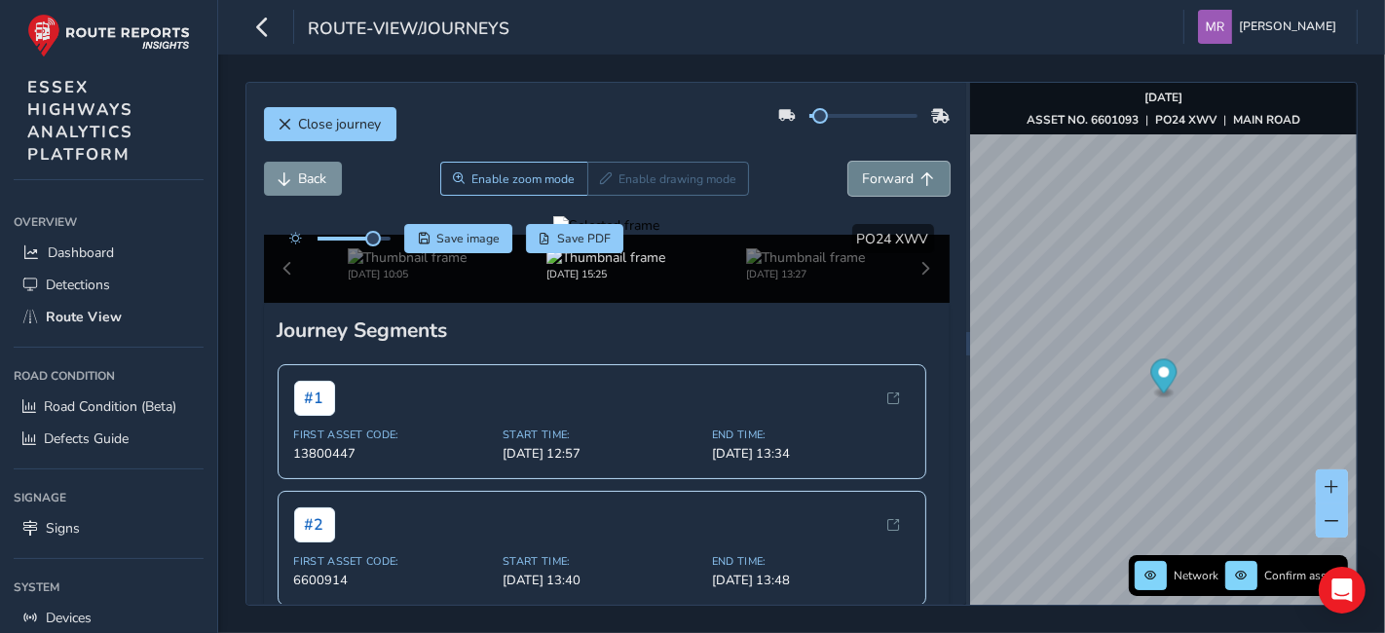
click at [874, 178] on span "Forward" at bounding box center [889, 179] width 52 height 19
click at [319, 179] on span "Back" at bounding box center [313, 179] width 28 height 19
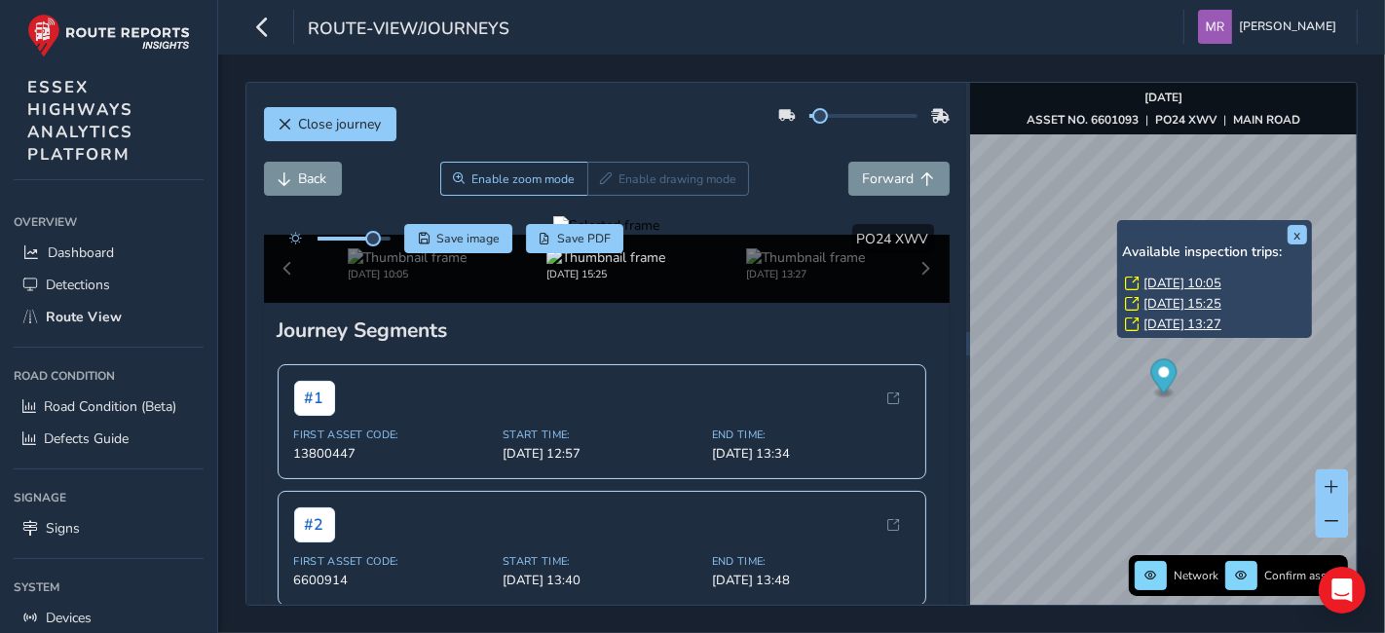
click at [1183, 319] on link "[DATE] 13:27" at bounding box center [1183, 325] width 78 height 18
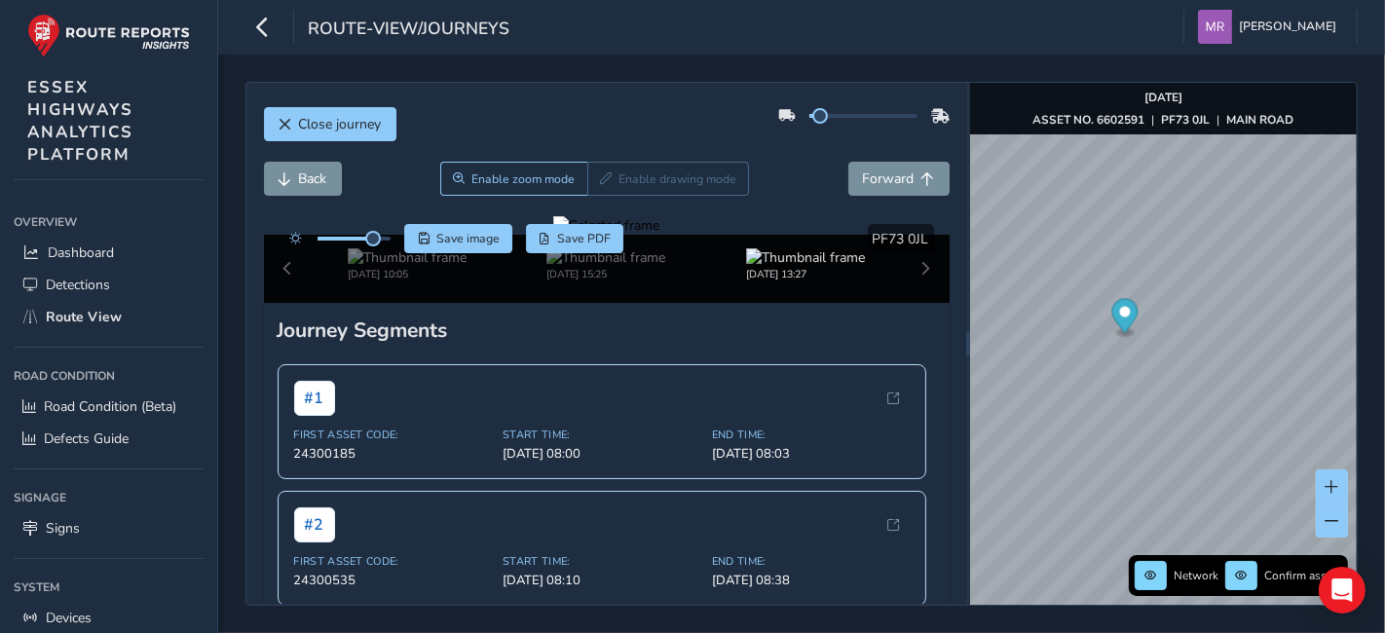
click at [660, 235] on div at bounding box center [606, 225] width 106 height 19
click at [829, 392] on img at bounding box center [152, 445] width 2806 height 1578
click at [304, 182] on span "Back" at bounding box center [313, 179] width 28 height 19
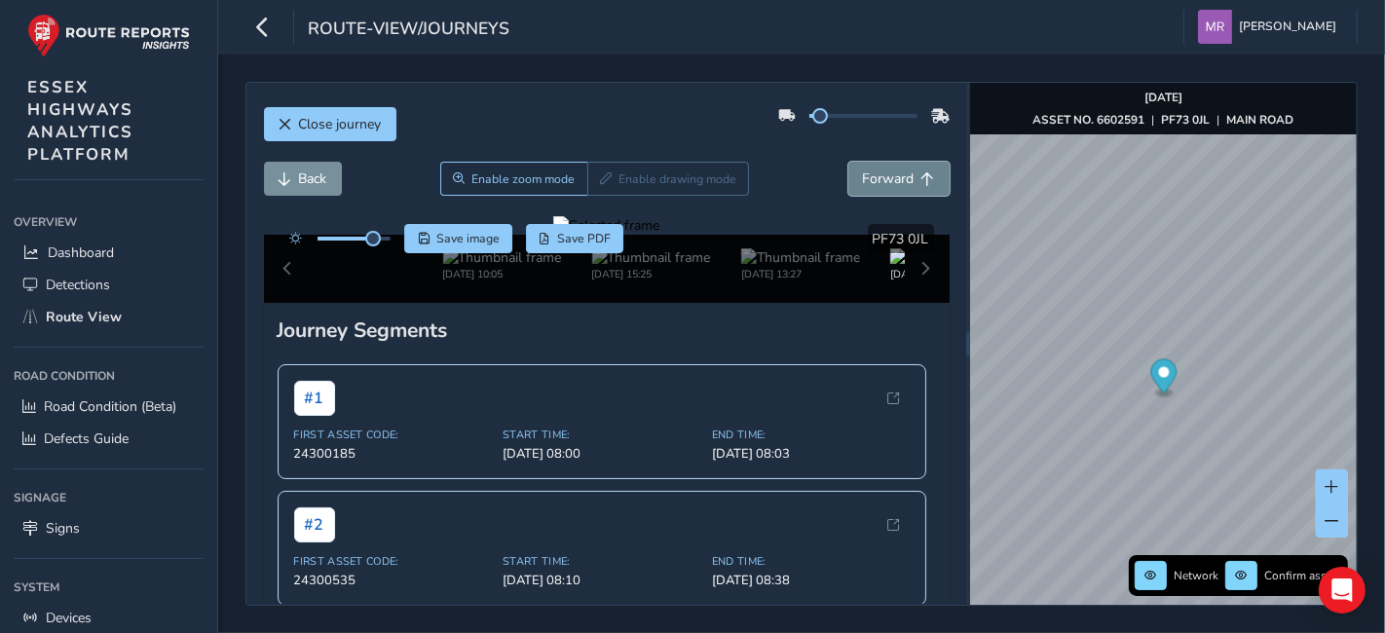
click at [863, 182] on span "Forward" at bounding box center [889, 179] width 52 height 19
click at [870, 181] on span "Forward" at bounding box center [889, 179] width 52 height 19
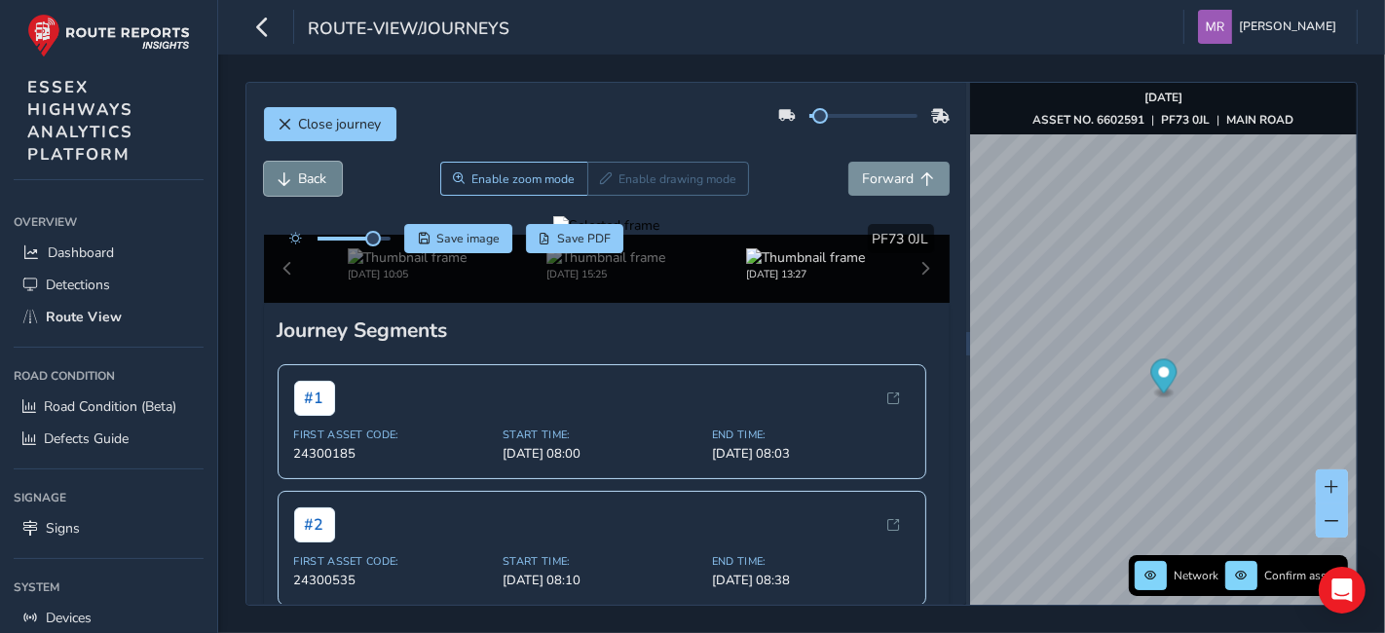
click at [302, 171] on span "Back" at bounding box center [313, 179] width 28 height 19
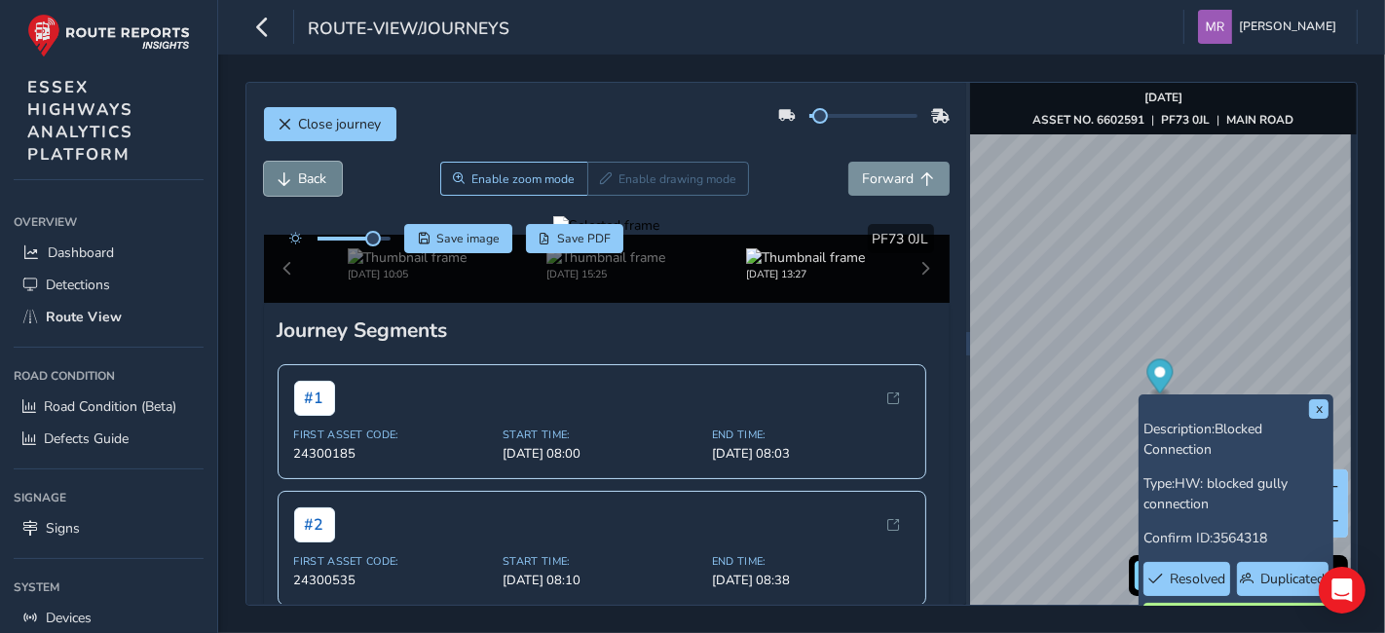
click at [295, 175] on button "Back" at bounding box center [303, 179] width 78 height 34
click at [303, 172] on span "Back" at bounding box center [313, 179] width 28 height 19
click at [874, 171] on span "Forward" at bounding box center [889, 179] width 52 height 19
click at [660, 235] on div at bounding box center [606, 225] width 106 height 19
click at [745, 370] on img at bounding box center [386, 503] width 2806 height 1578
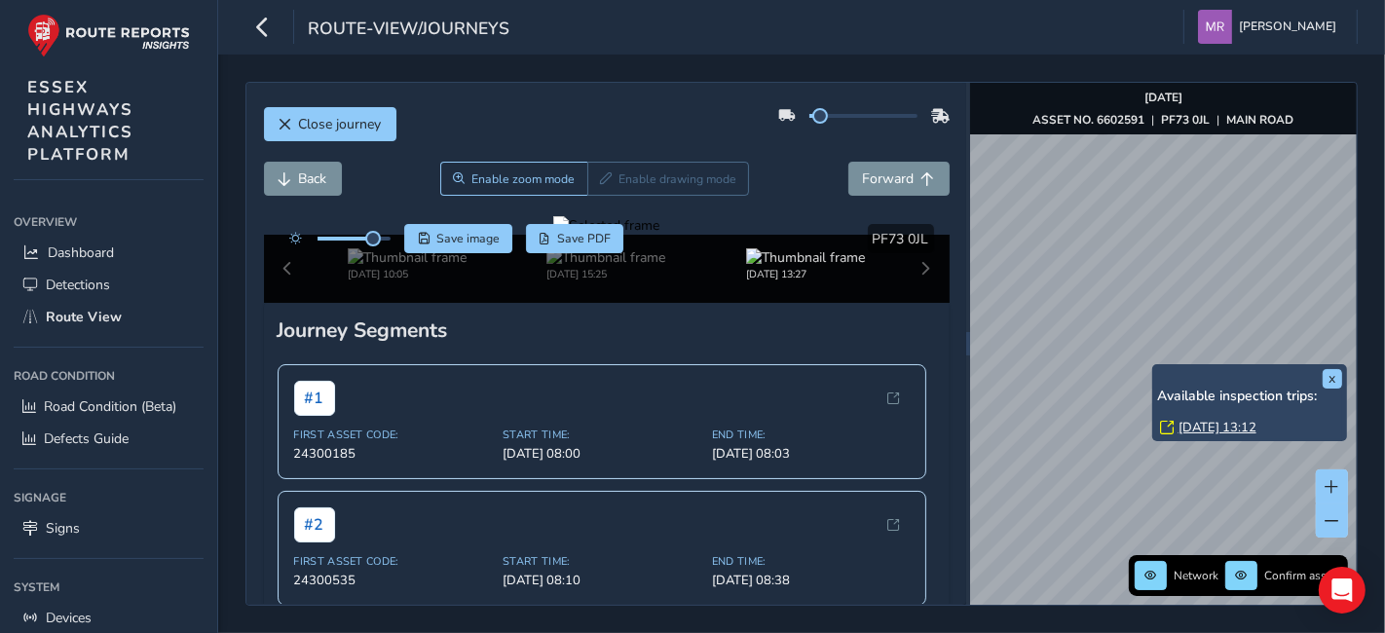
click at [1194, 426] on link "[DATE] 13:12" at bounding box center [1218, 428] width 78 height 18
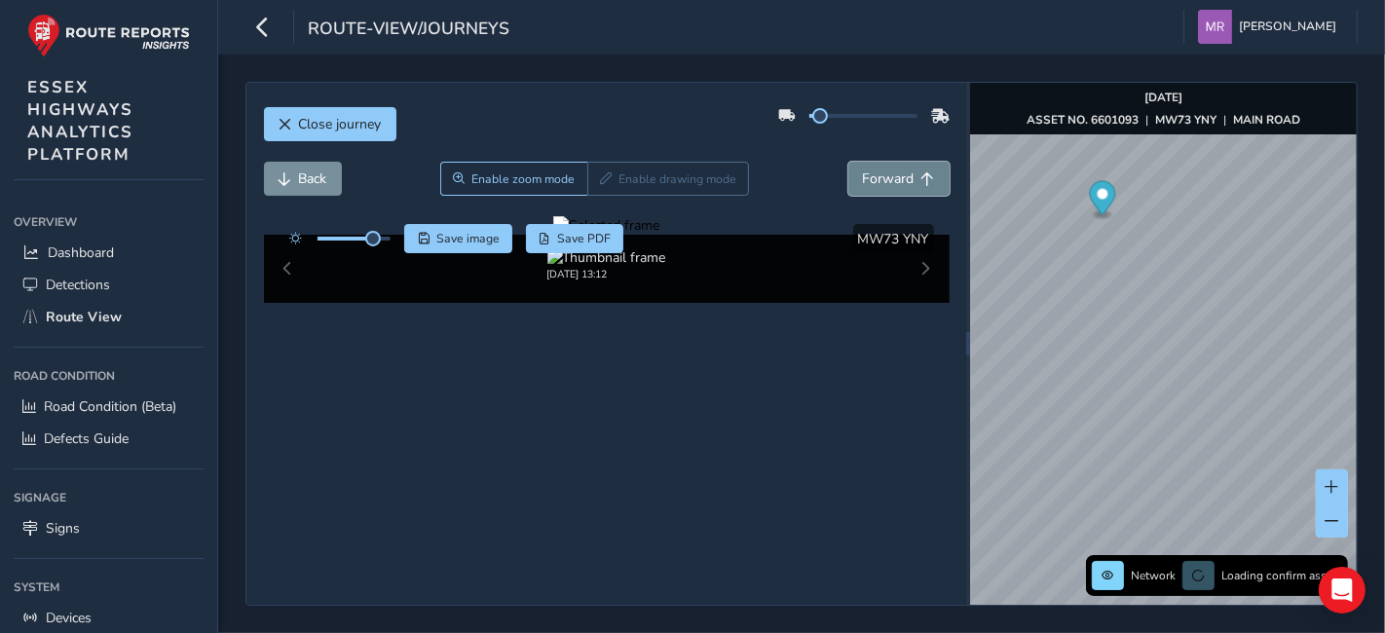
click at [878, 168] on button "Forward" at bounding box center [899, 179] width 101 height 34
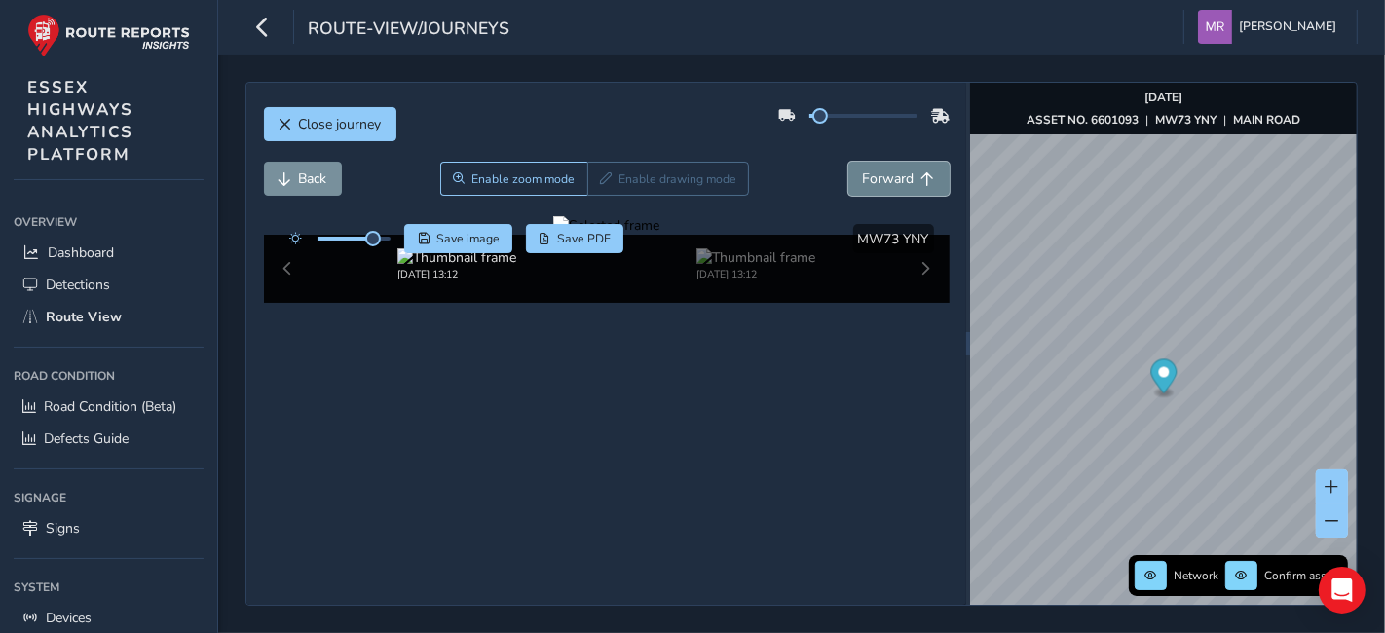
click at [878, 168] on button "Forward" at bounding box center [899, 179] width 101 height 34
click at [863, 173] on span "Forward" at bounding box center [889, 179] width 52 height 19
click at [325, 176] on span "Back" at bounding box center [313, 179] width 28 height 19
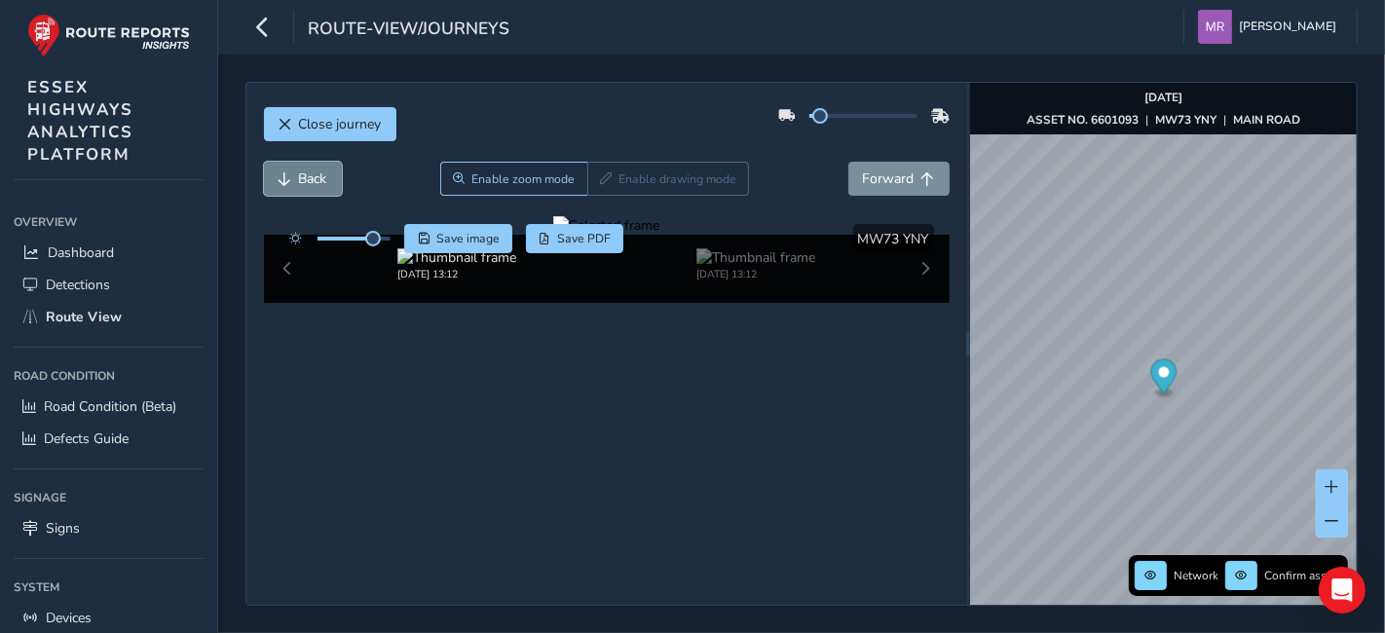
click at [325, 176] on span "Back" at bounding box center [313, 179] width 28 height 19
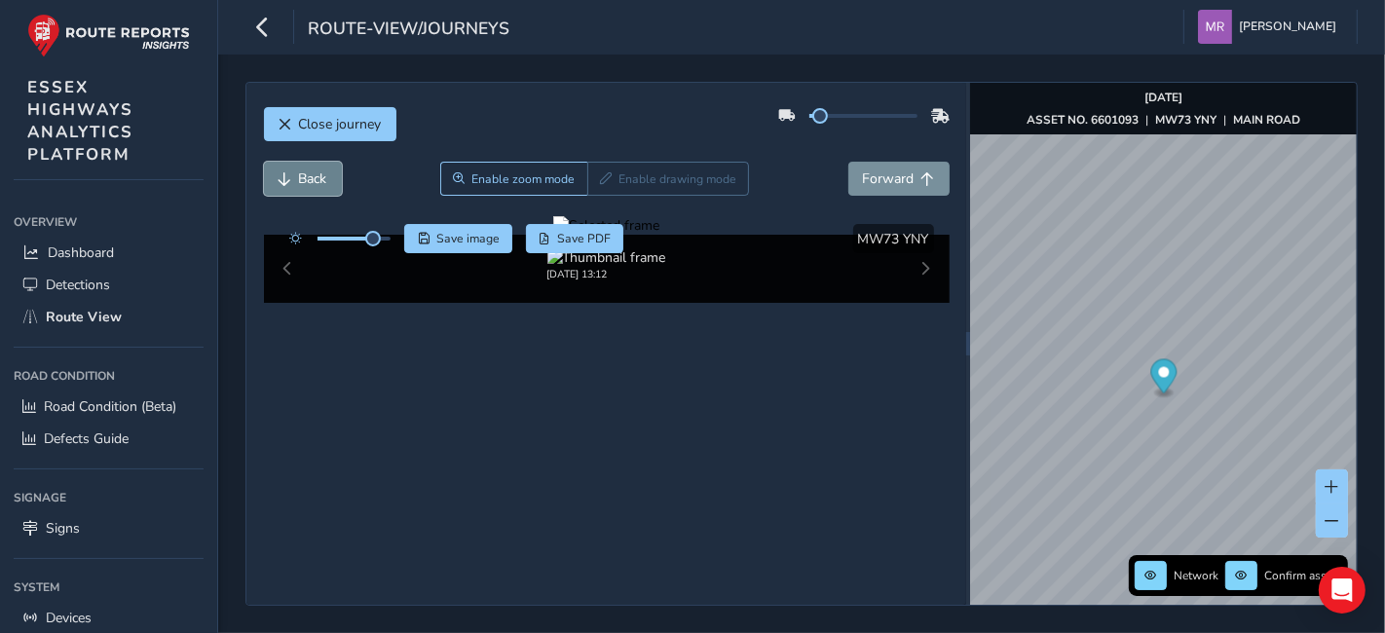
click at [325, 176] on span "Back" at bounding box center [313, 179] width 28 height 19
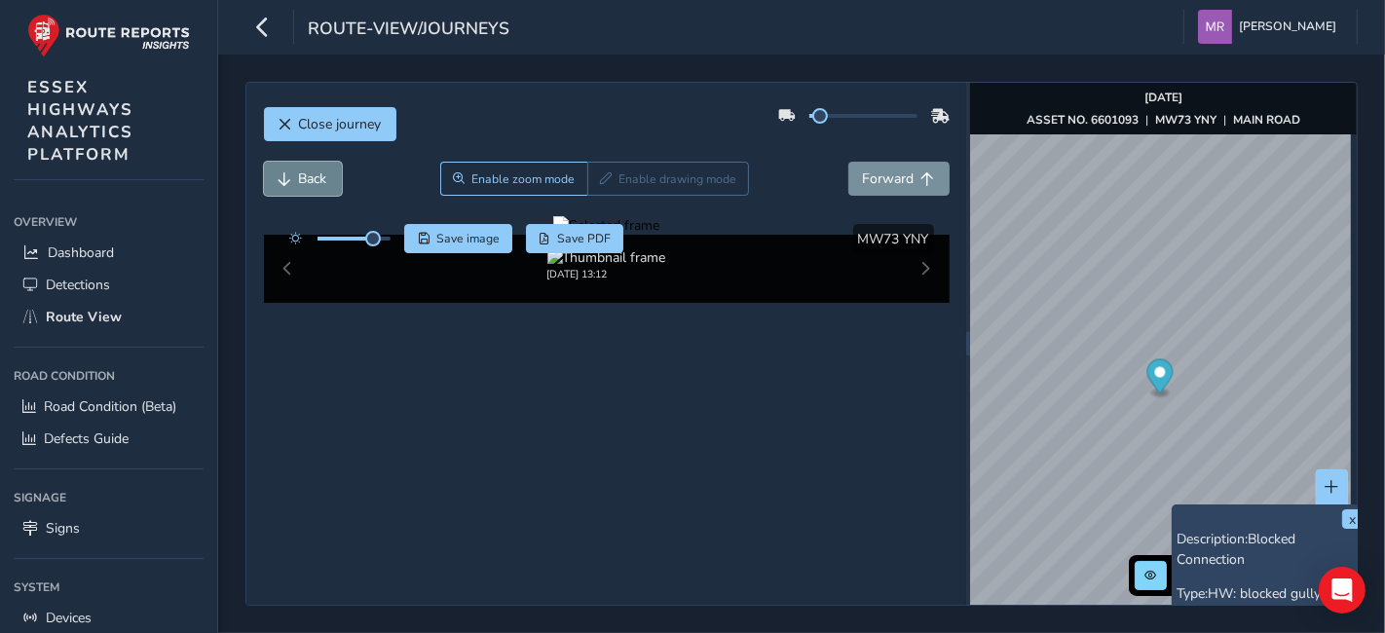
click at [312, 163] on button "Back" at bounding box center [303, 179] width 78 height 34
click at [328, 176] on button "Back" at bounding box center [303, 179] width 78 height 34
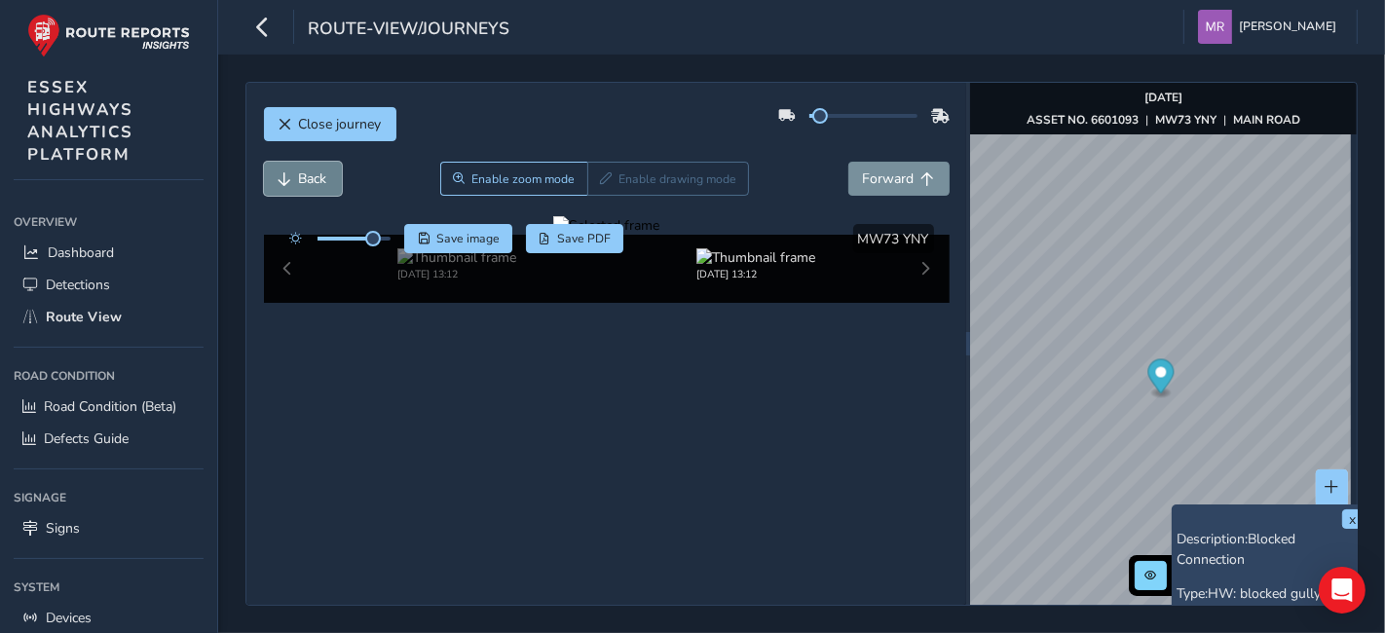
click at [328, 176] on button "Back" at bounding box center [303, 179] width 78 height 34
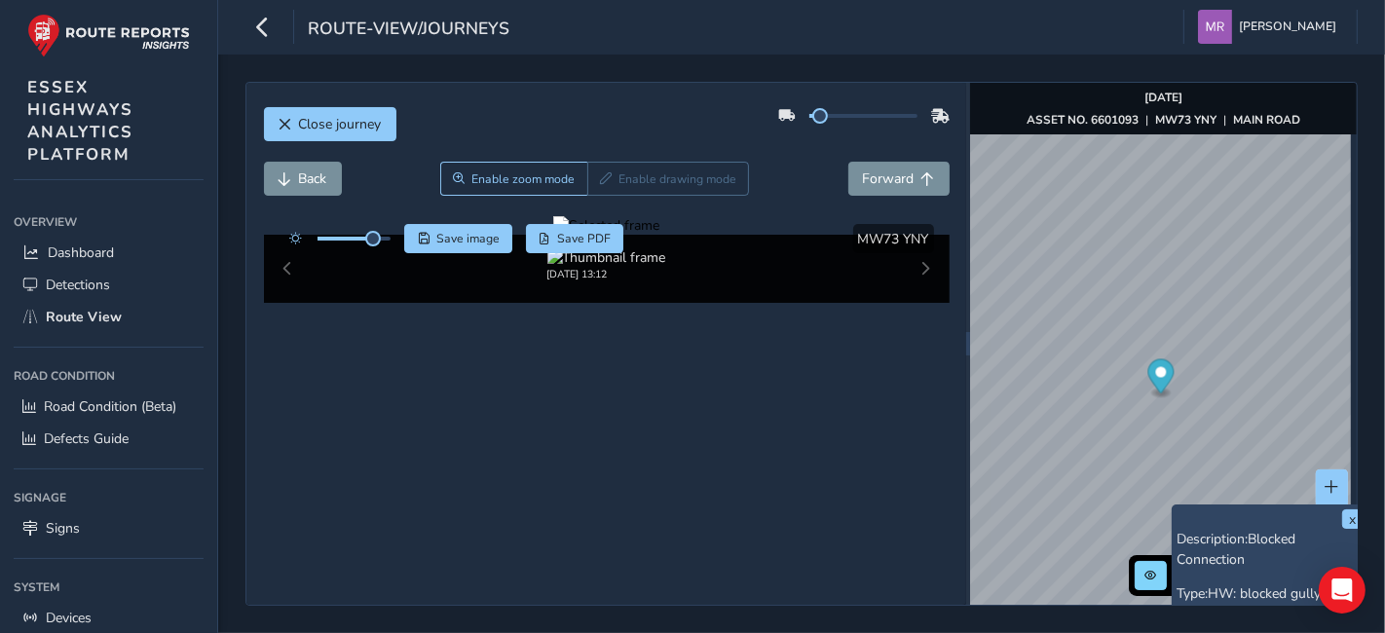
click at [553, 235] on div at bounding box center [606, 225] width 106 height 19
click at [495, 363] on img at bounding box center [1201, 525] width 2806 height 1578
click at [859, 163] on button "Forward" at bounding box center [899, 179] width 101 height 34
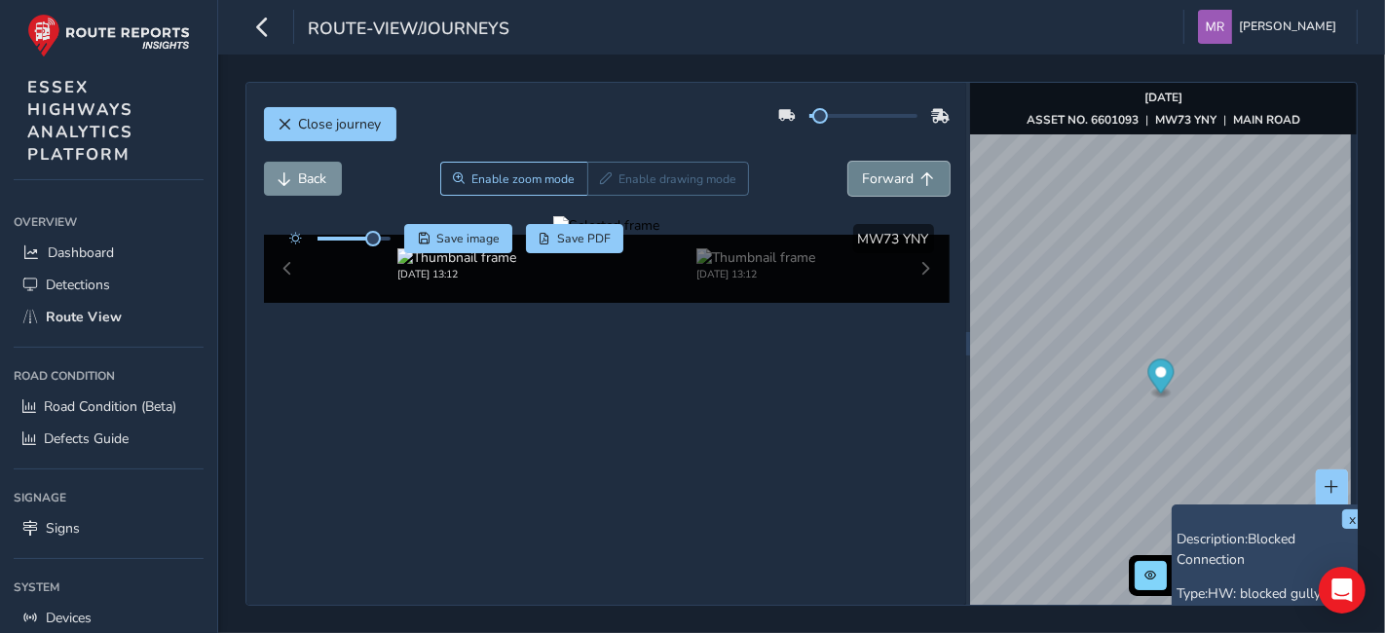
click at [859, 163] on button "Forward" at bounding box center [899, 179] width 101 height 34
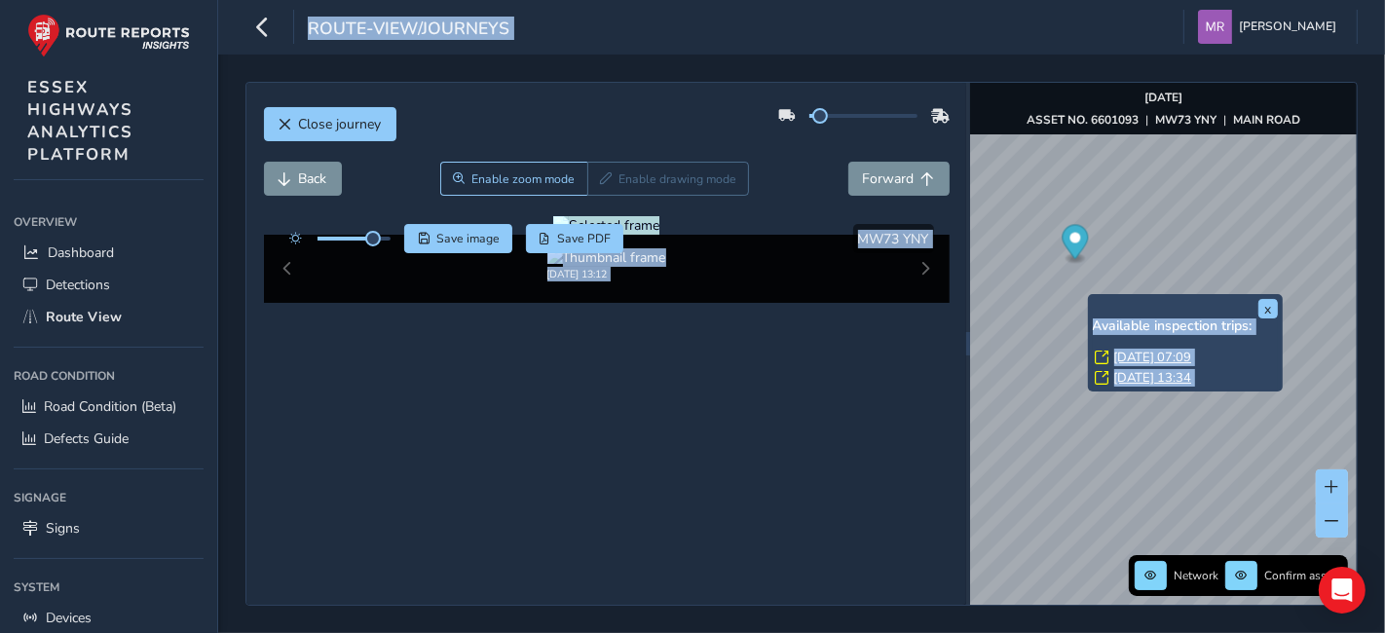
click at [1144, 377] on link "[DATE] 13:34" at bounding box center [1154, 378] width 78 height 18
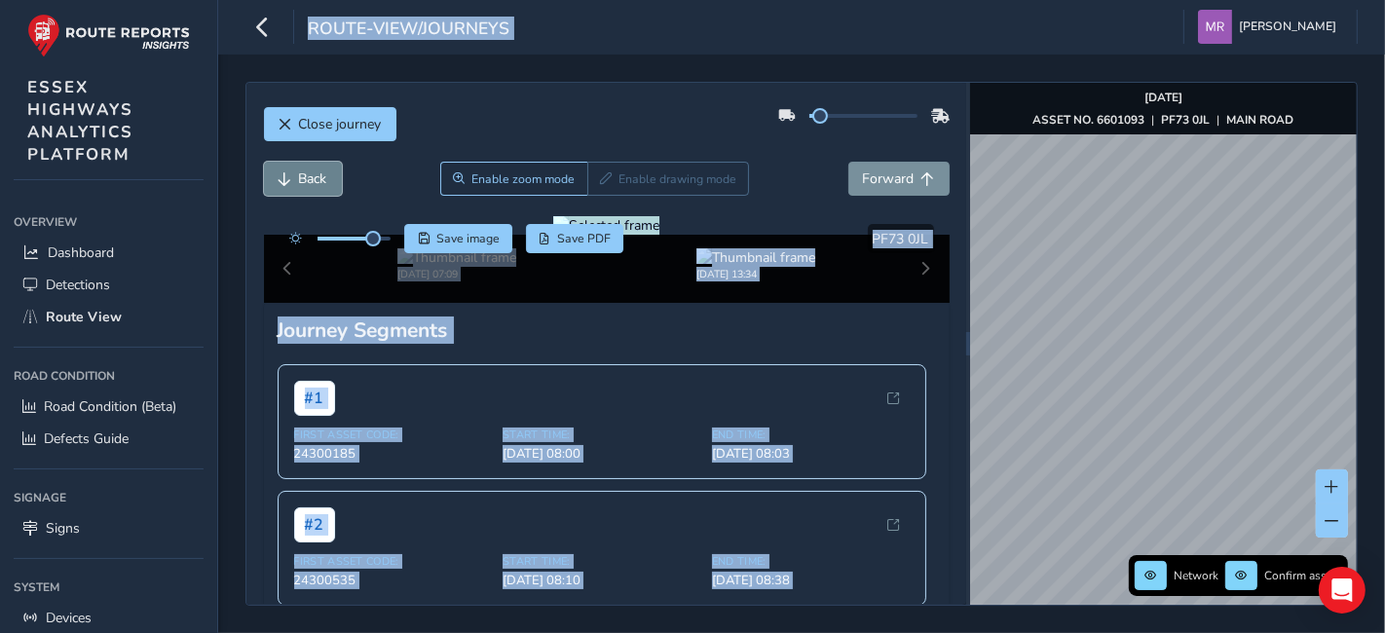
click at [316, 189] on button "Back" at bounding box center [303, 179] width 78 height 34
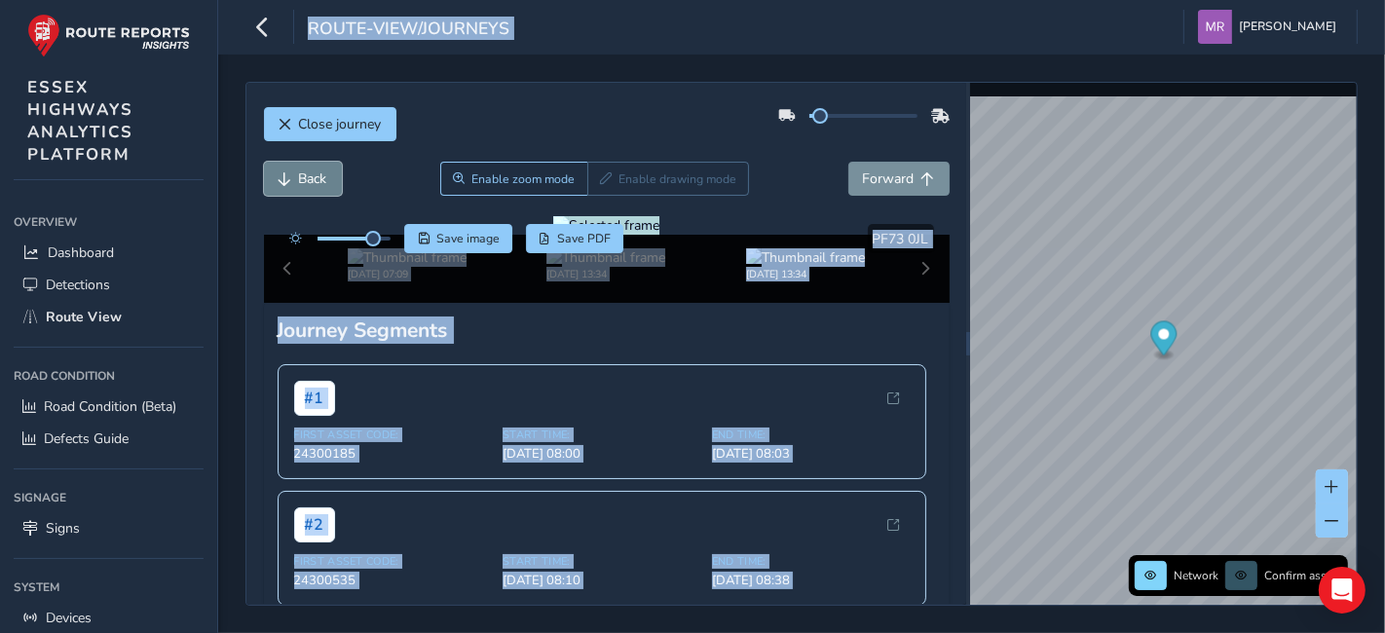
click at [316, 189] on button "Back" at bounding box center [303, 179] width 78 height 34
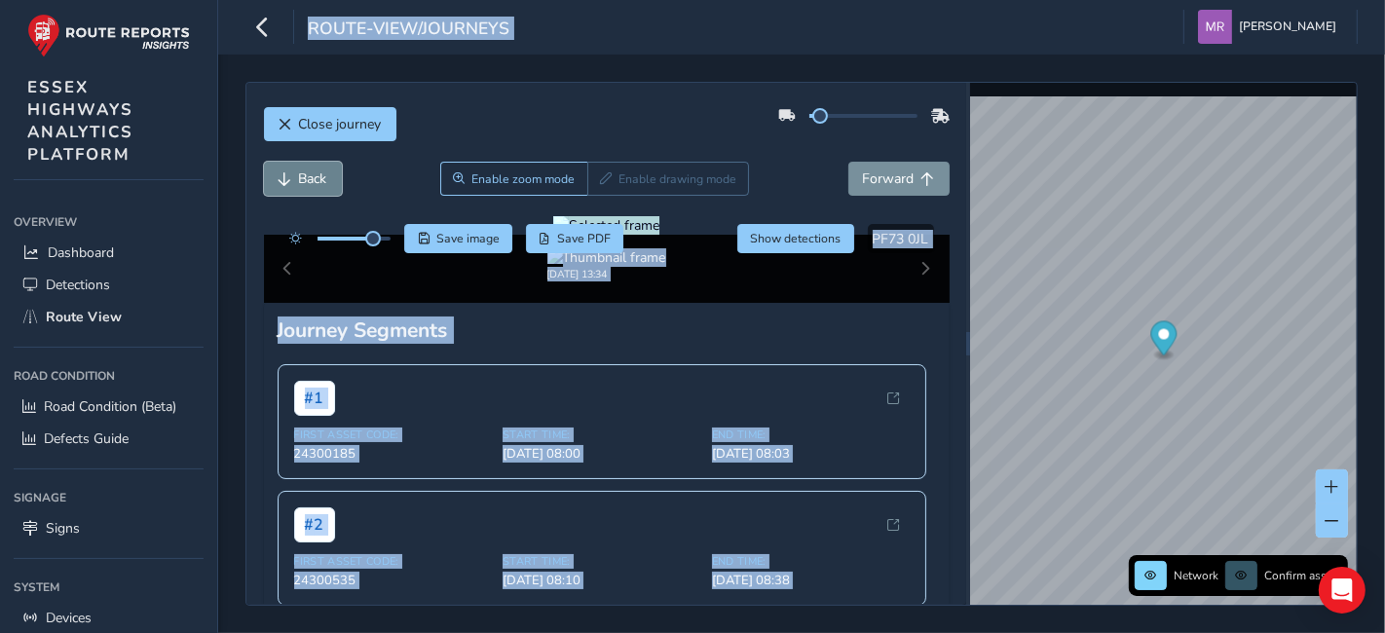
click at [316, 189] on button "Back" at bounding box center [303, 179] width 78 height 34
click at [323, 162] on button "Back" at bounding box center [303, 179] width 78 height 34
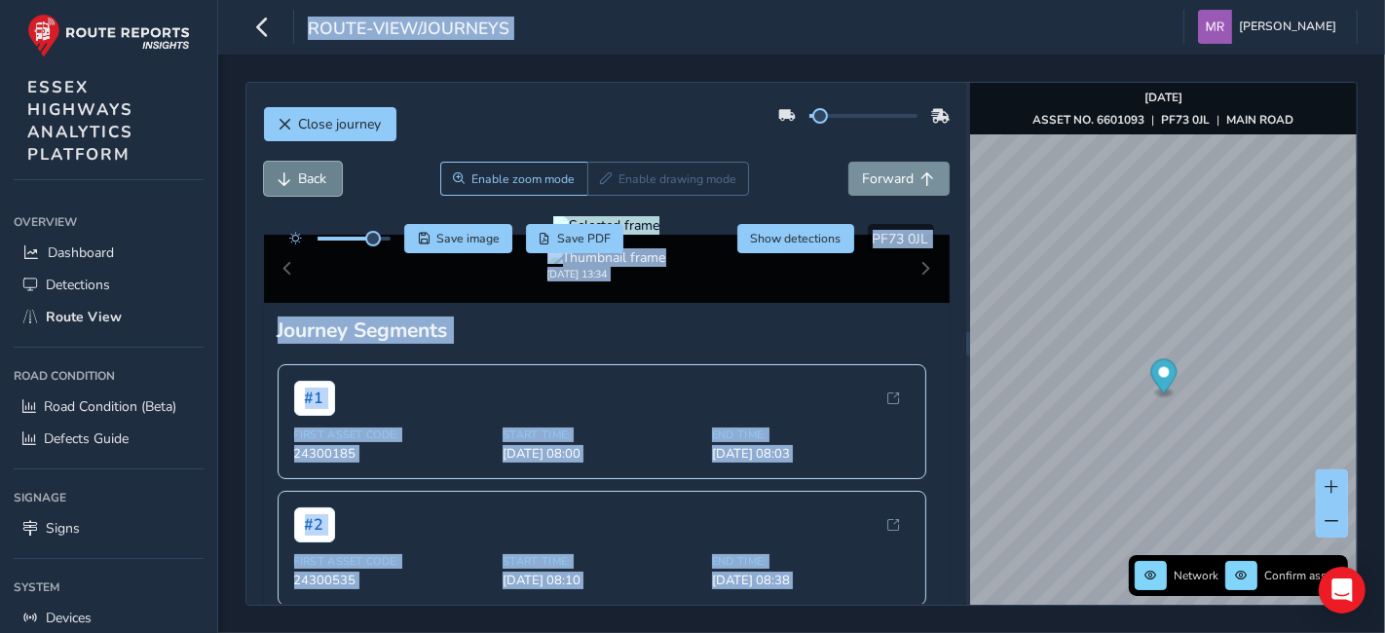
click at [323, 162] on button "Back" at bounding box center [303, 179] width 78 height 34
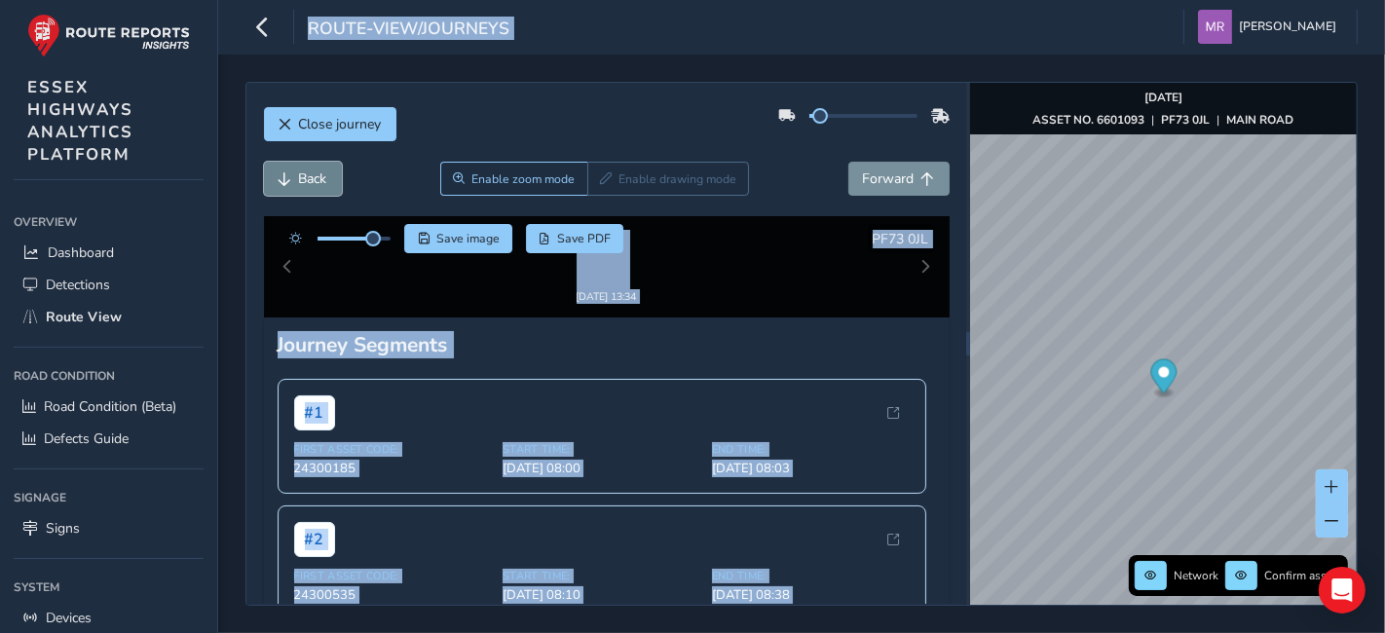
click at [323, 162] on button "Back" at bounding box center [303, 179] width 78 height 34
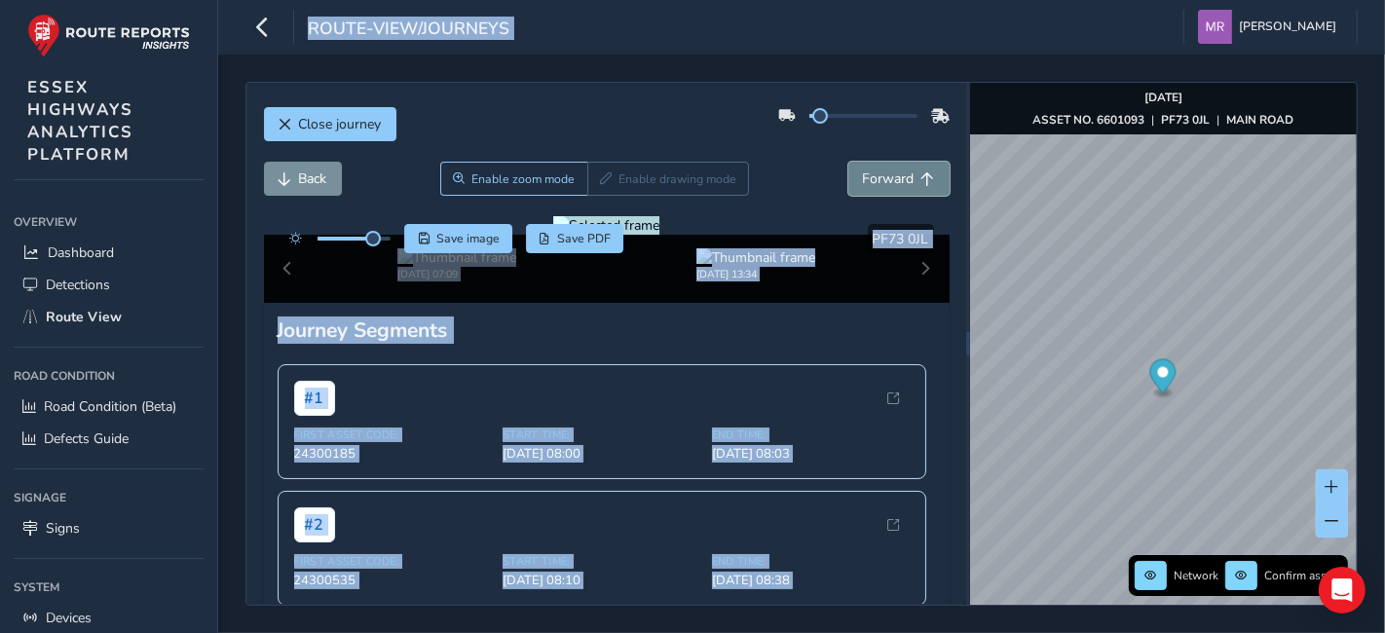
click at [863, 177] on span "Forward" at bounding box center [889, 179] width 52 height 19
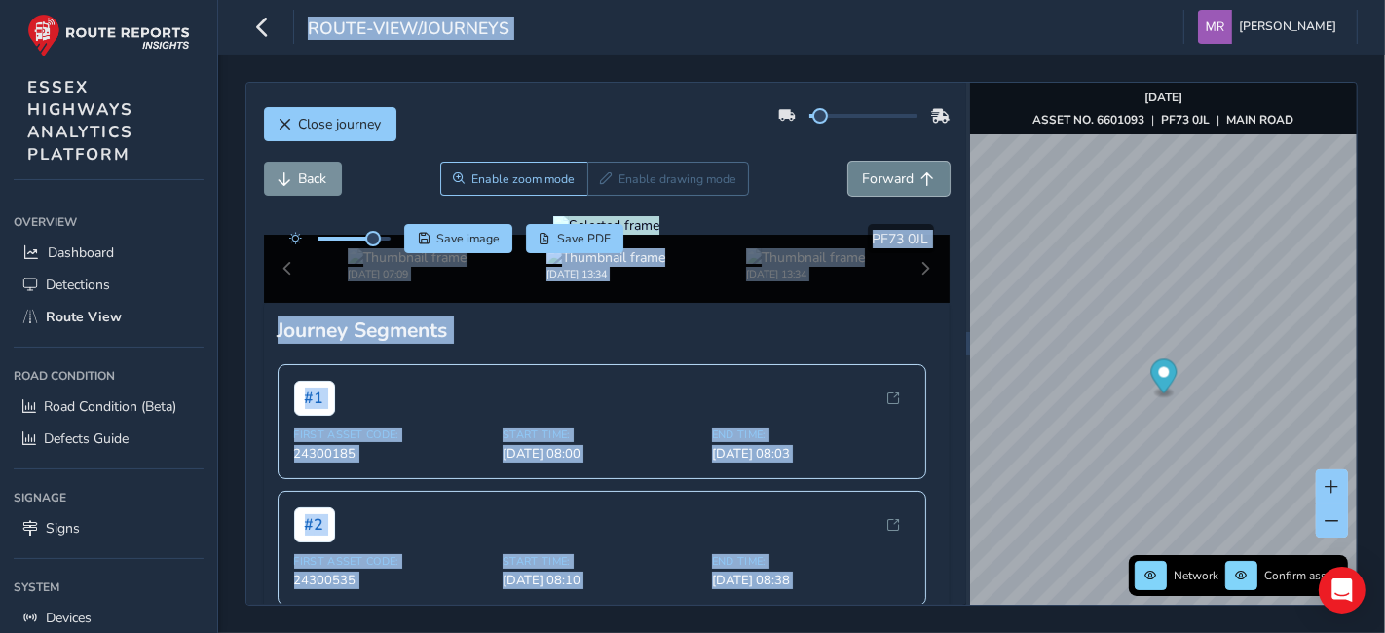
click at [863, 177] on span "Forward" at bounding box center [889, 179] width 52 height 19
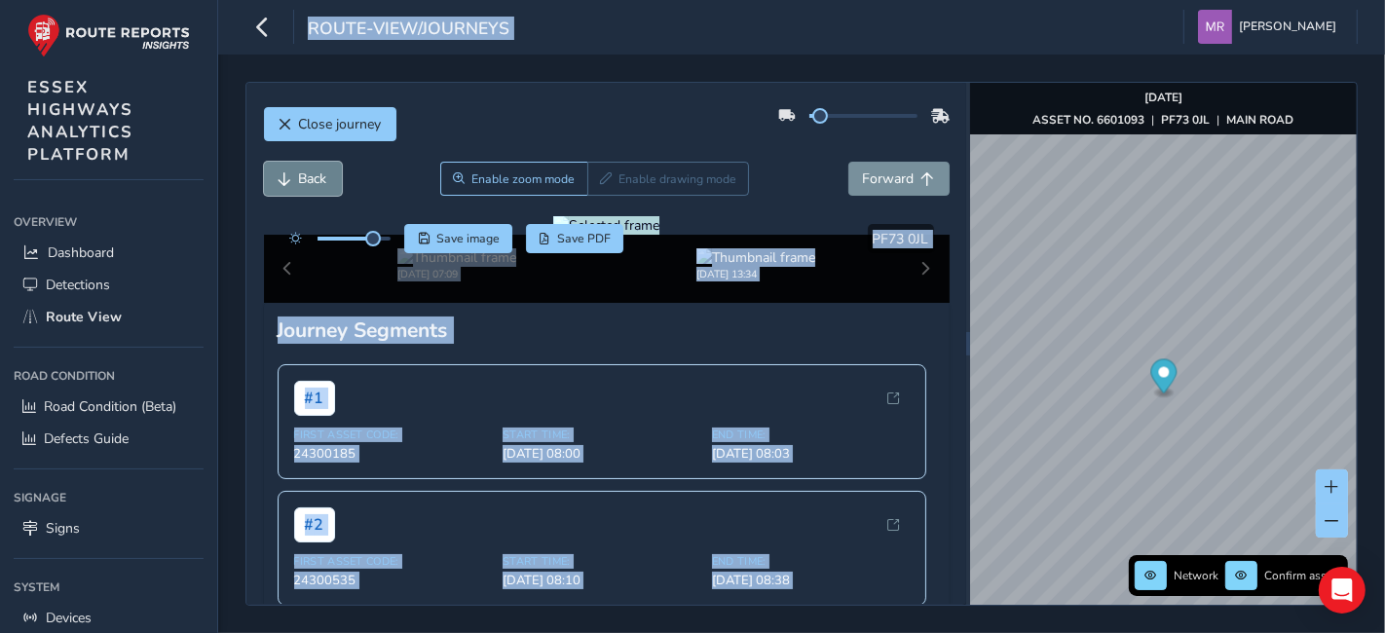
click at [302, 170] on span "Back" at bounding box center [313, 179] width 28 height 19
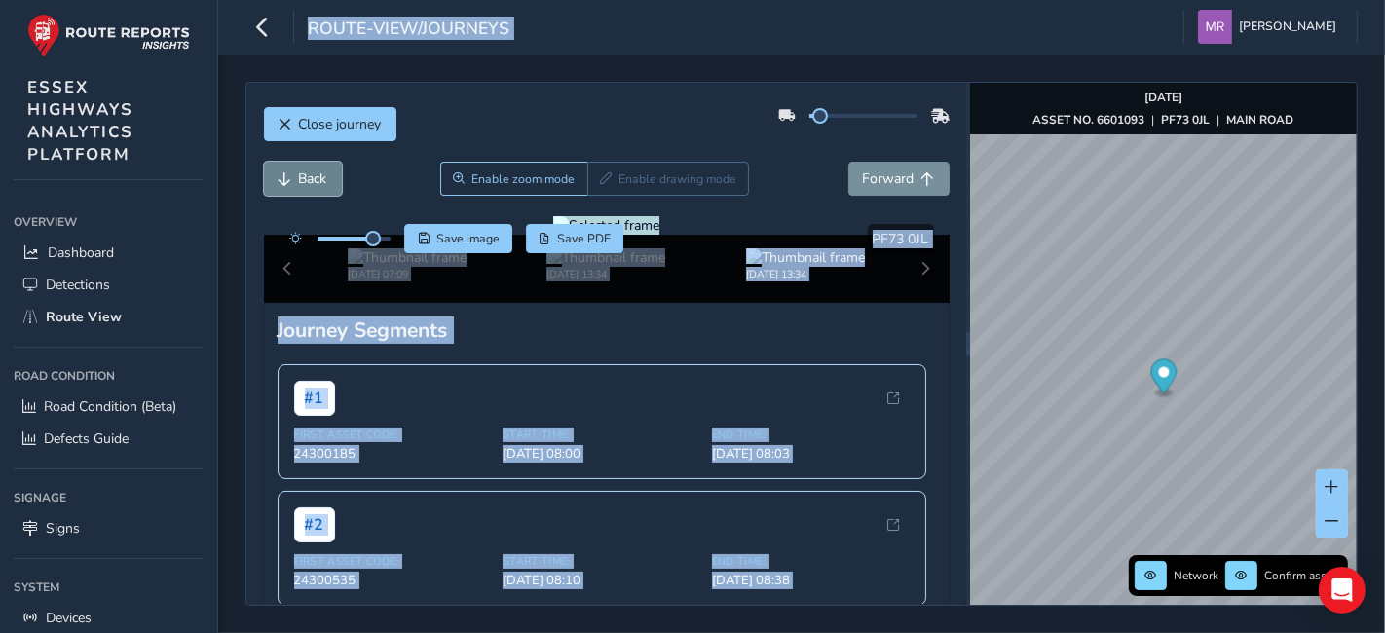
click at [302, 170] on span "Back" at bounding box center [313, 179] width 28 height 19
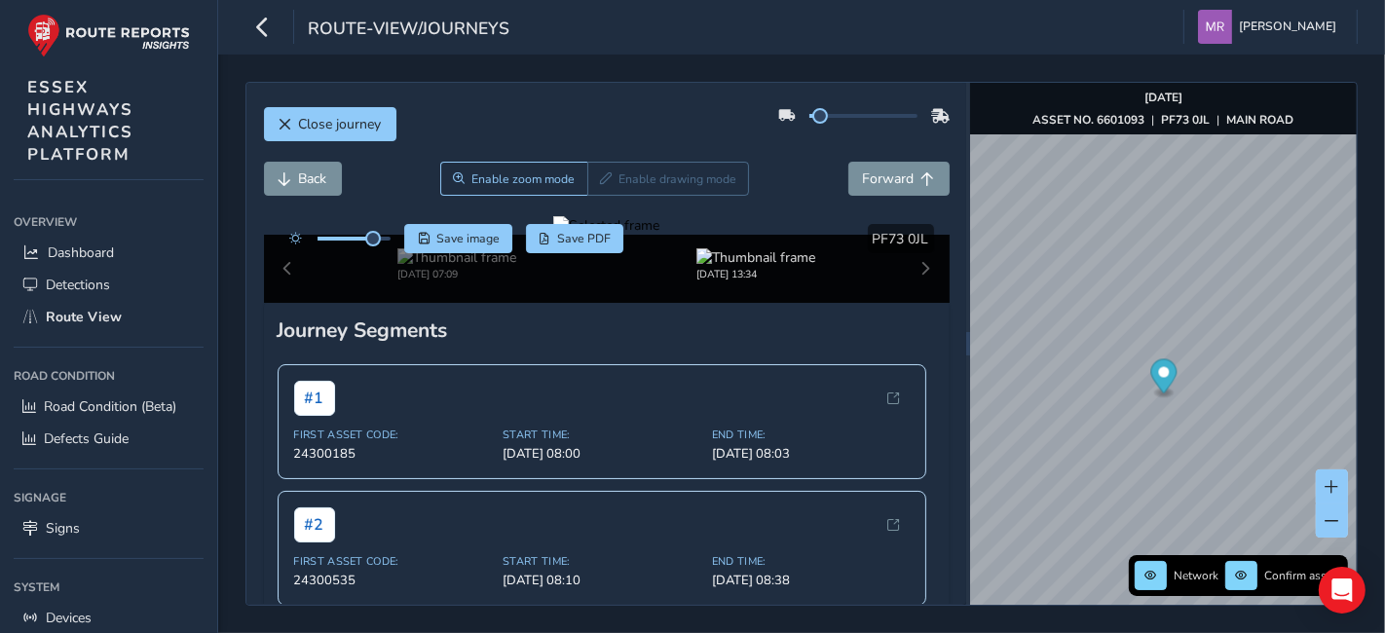
click at [553, 235] on div at bounding box center [606, 225] width 106 height 19
click at [565, 235] on div at bounding box center [606, 225] width 106 height 19
click at [471, 362] on img at bounding box center [1295, 539] width 2806 height 1578
click at [553, 235] on div at bounding box center [606, 225] width 106 height 19
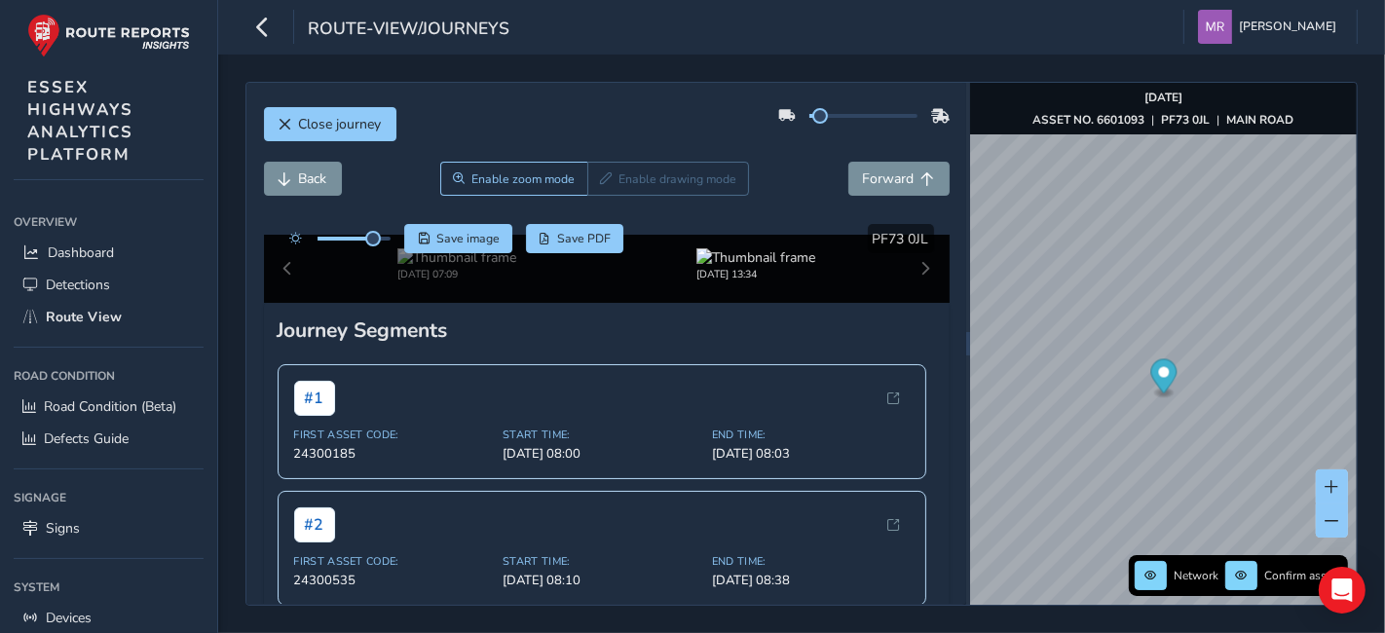
click at [559, 380] on img at bounding box center [1012, 479] width 2806 height 1578
click at [559, 235] on div at bounding box center [606, 225] width 106 height 19
click at [523, 371] on img at bounding box center [1127, 510] width 2806 height 1578
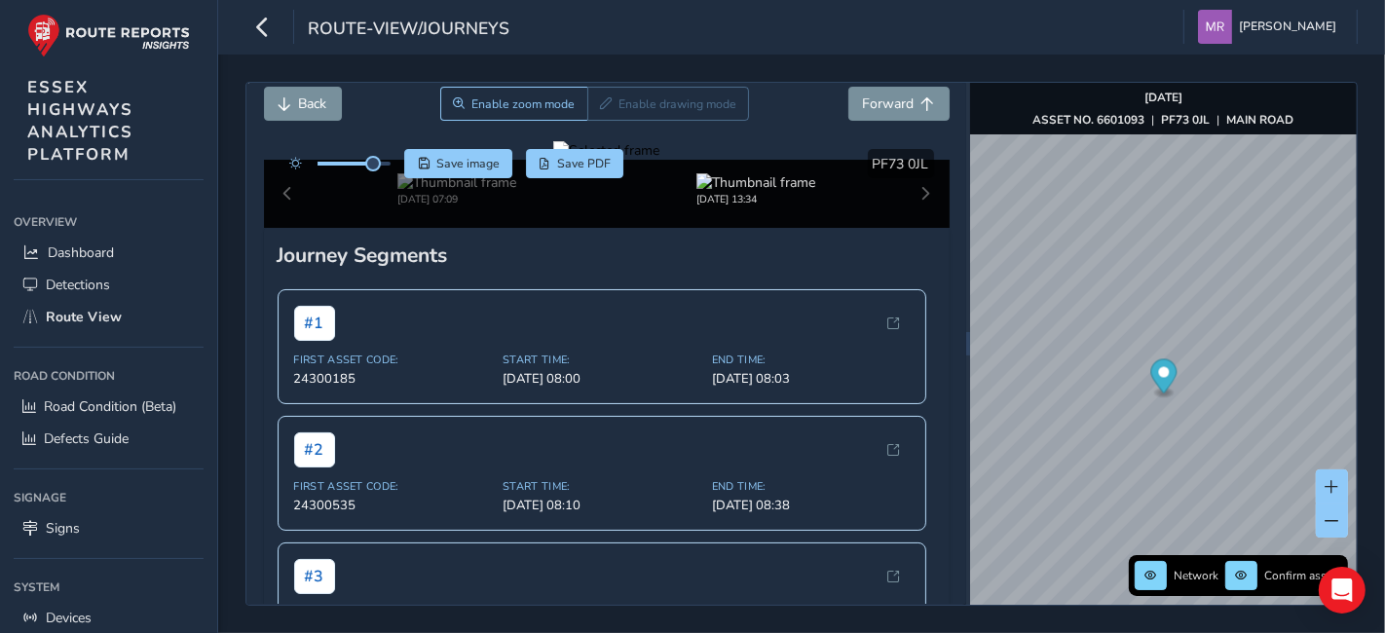
scroll to position [108, 0]
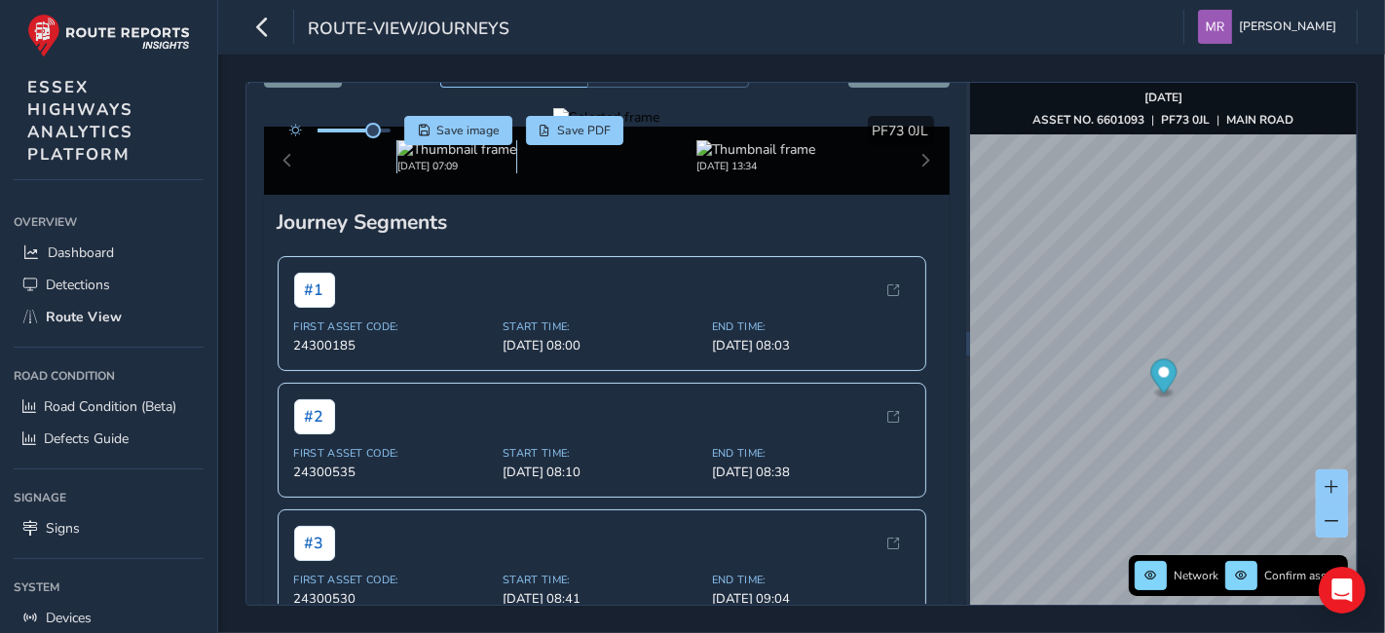
click at [427, 159] on img at bounding box center [457, 149] width 119 height 19
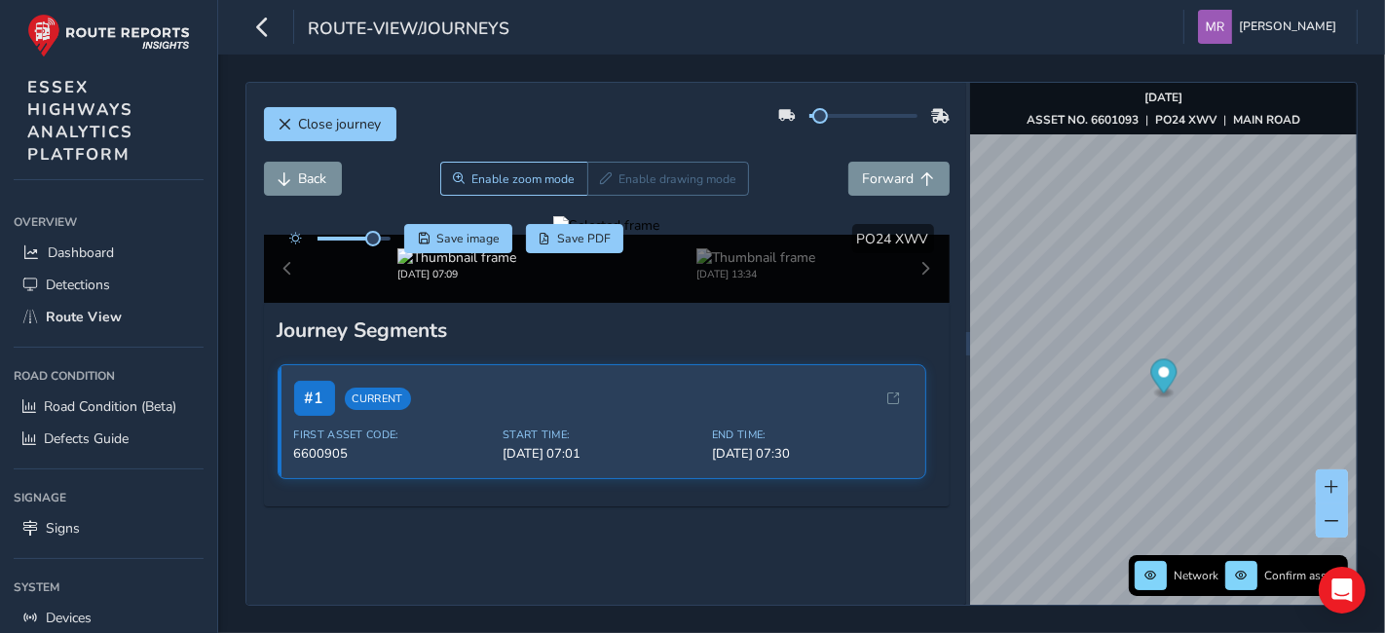
click at [553, 235] on div at bounding box center [606, 225] width 106 height 19
click at [538, 284] on img at bounding box center [1081, 441] width 2806 height 1578
click at [870, 187] on span "Forward" at bounding box center [889, 179] width 52 height 19
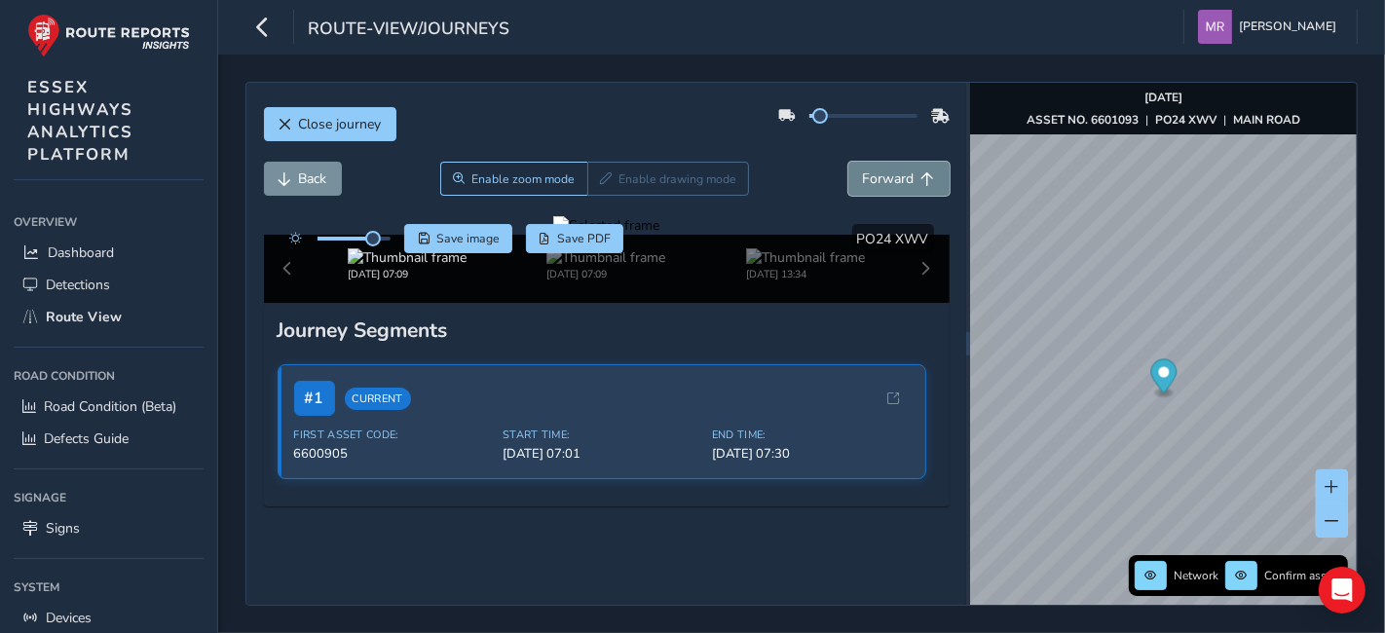
click at [870, 187] on span "Forward" at bounding box center [889, 179] width 52 height 19
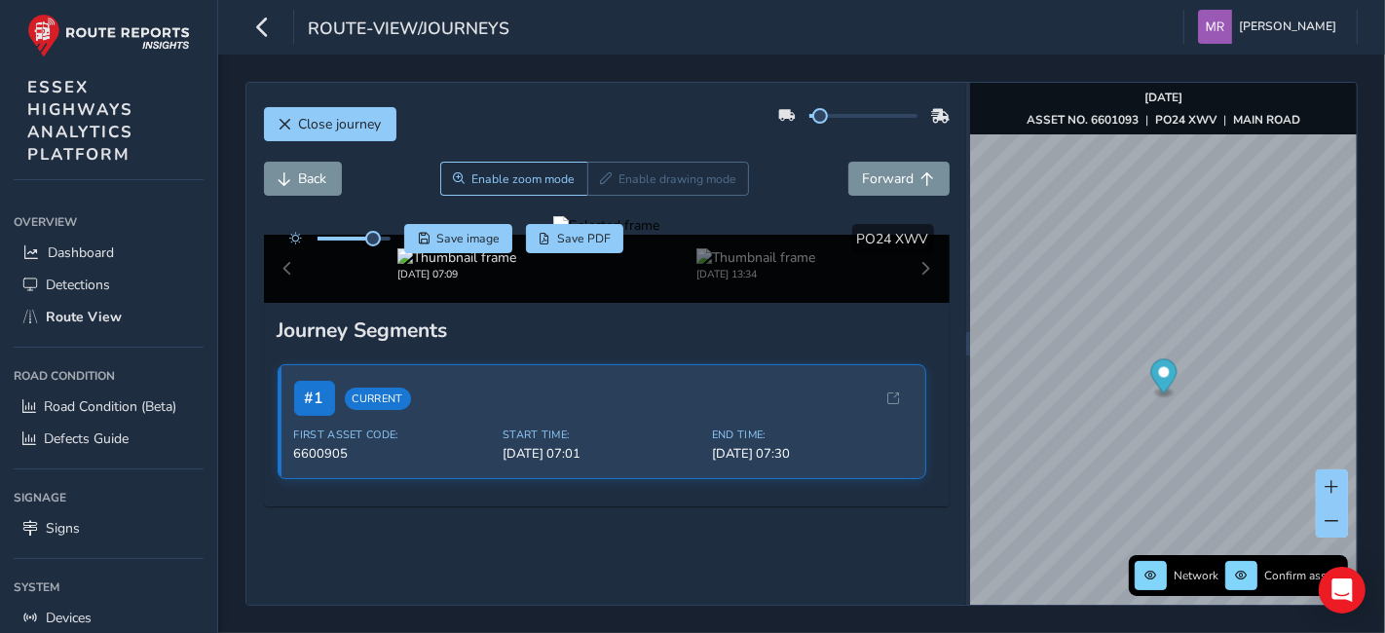
click at [660, 178] on div "Enable zoom mode Enable drawing mode" at bounding box center [594, 179] width 309 height 34
drag, startPoint x: 657, startPoint y: 320, endPoint x: 679, endPoint y: 346, distance: 34.6
click at [660, 235] on div at bounding box center [606, 225] width 106 height 19
click at [676, 381] on img at bounding box center [640, 479] width 2806 height 1578
click at [553, 235] on div at bounding box center [606, 225] width 106 height 19
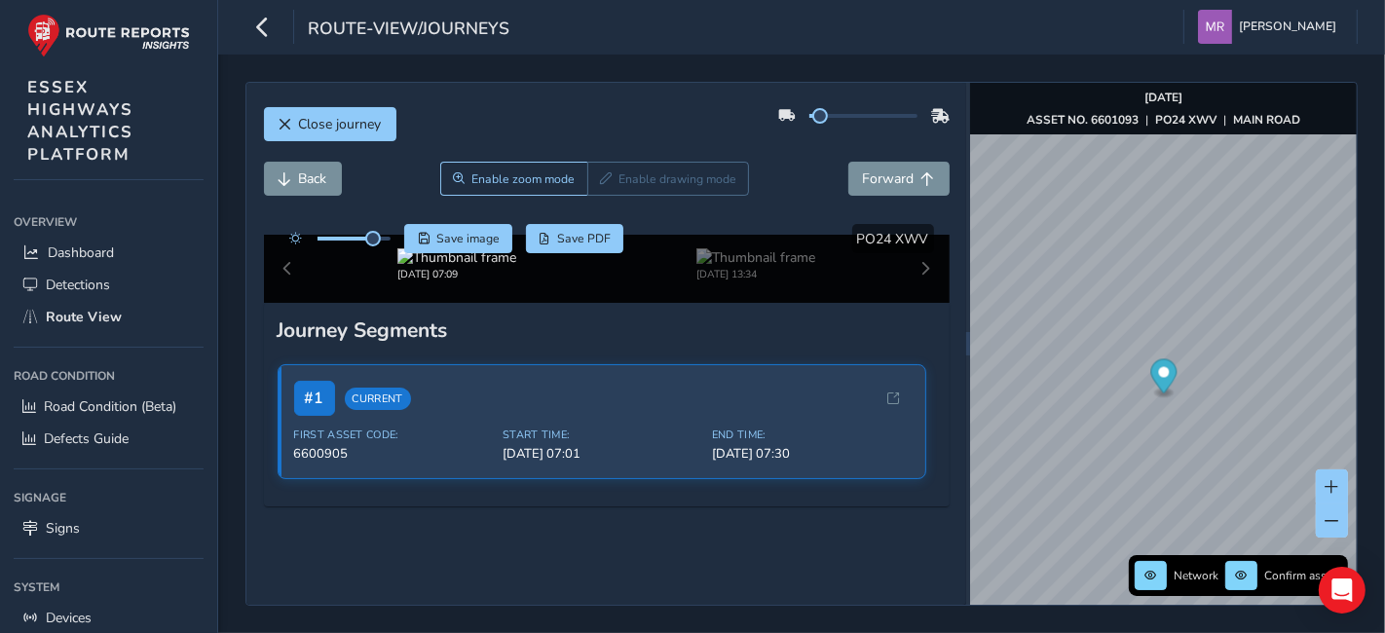
click at [529, 448] on img at bounding box center [1109, 265] width 2806 height 1578
click at [553, 235] on div at bounding box center [606, 225] width 106 height 19
click at [550, 417] on img at bounding box center [1041, 364] width 2806 height 1578
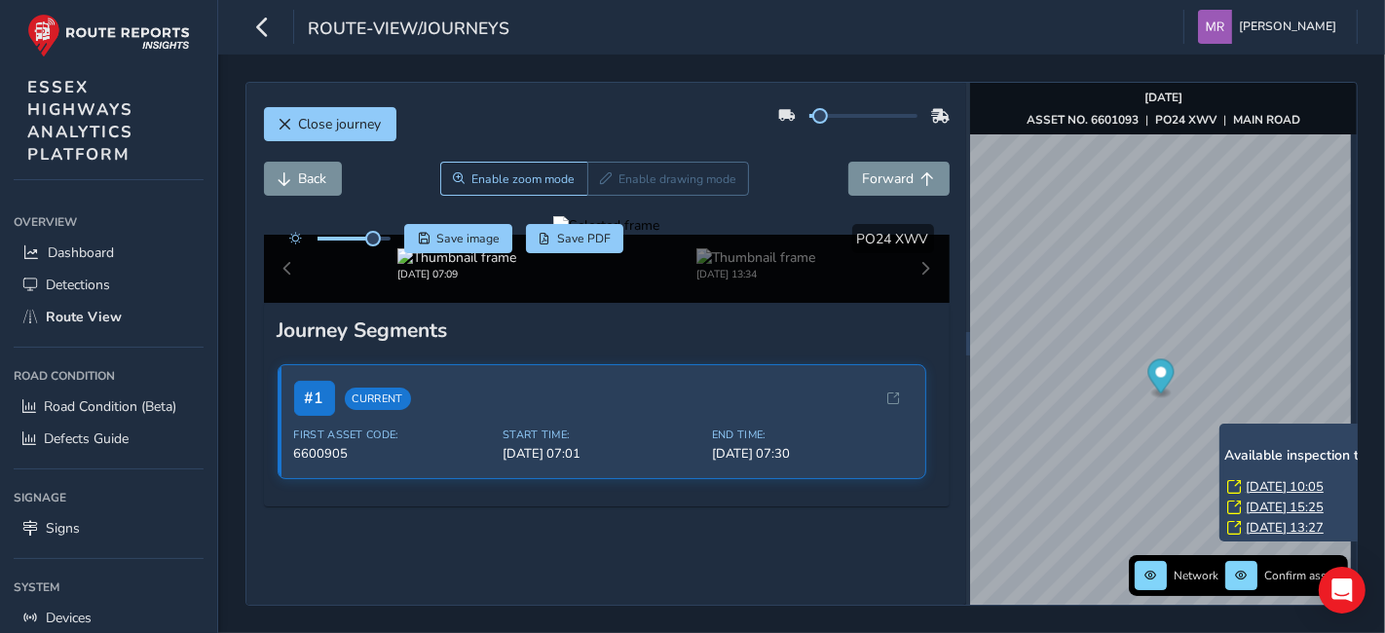
click at [1288, 507] on link "[DATE] 15:25" at bounding box center [1285, 508] width 78 height 18
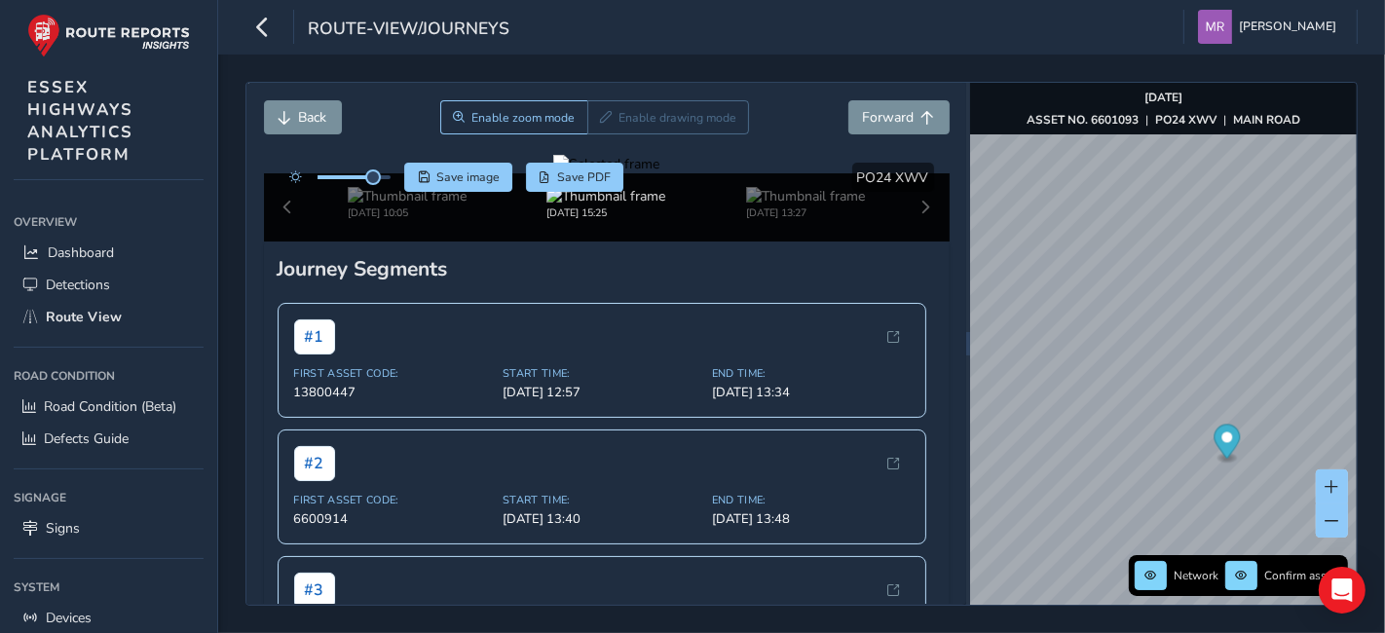
scroll to position [108, 0]
